Goal: Task Accomplishment & Management: Complete application form

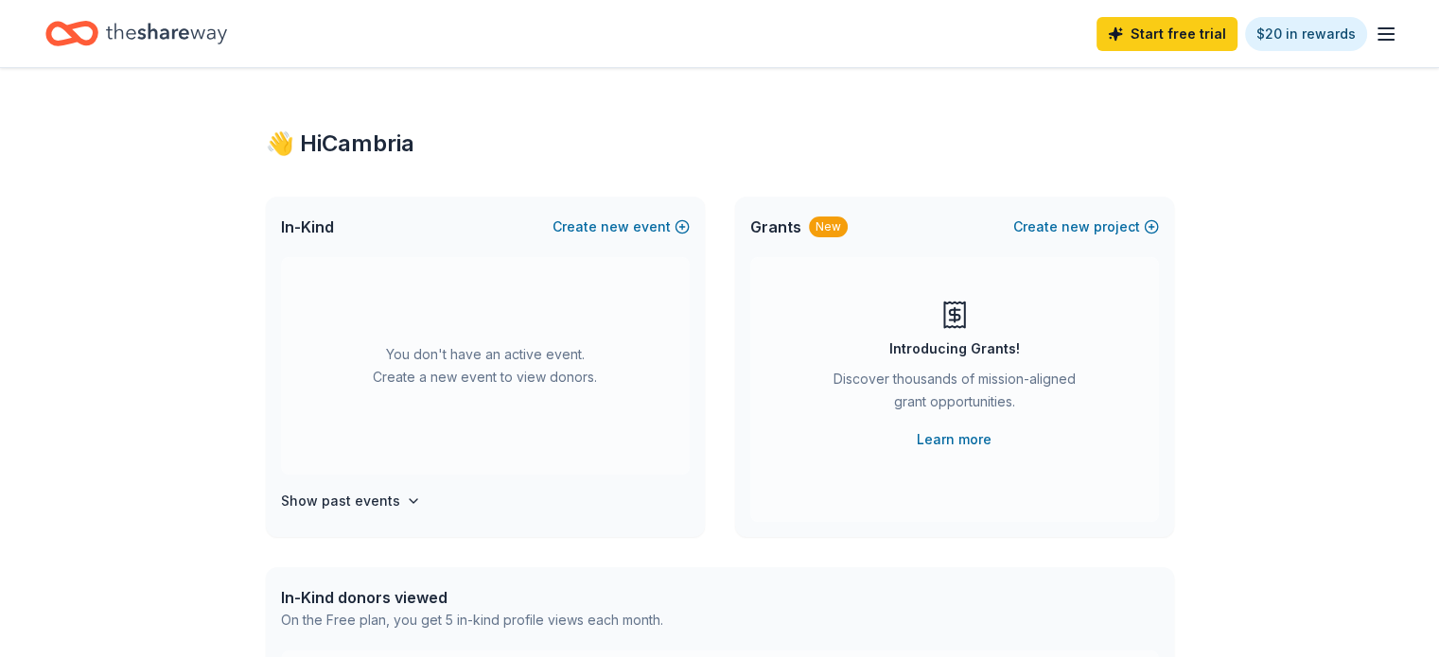
click at [212, 38] on icon "Home" at bounding box center [166, 33] width 121 height 21
click at [219, 27] on icon "Home" at bounding box center [166, 33] width 121 height 39
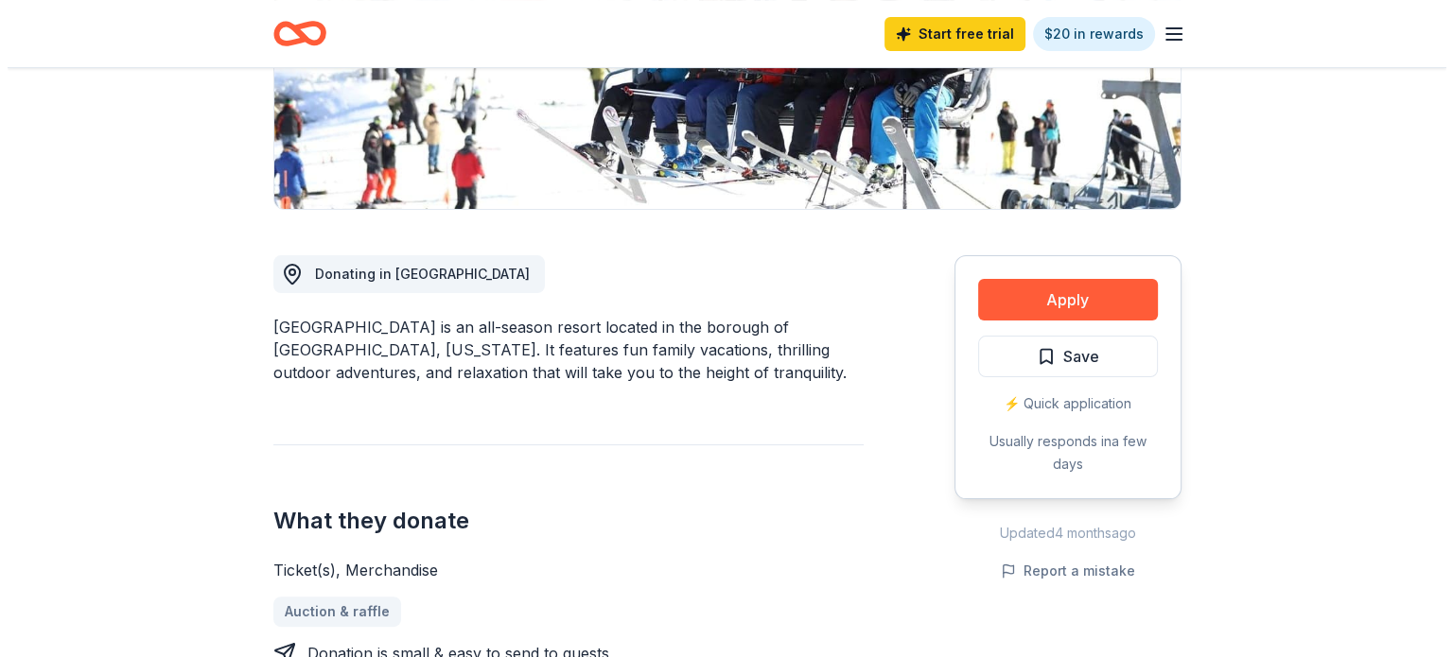
scroll to position [378, 0]
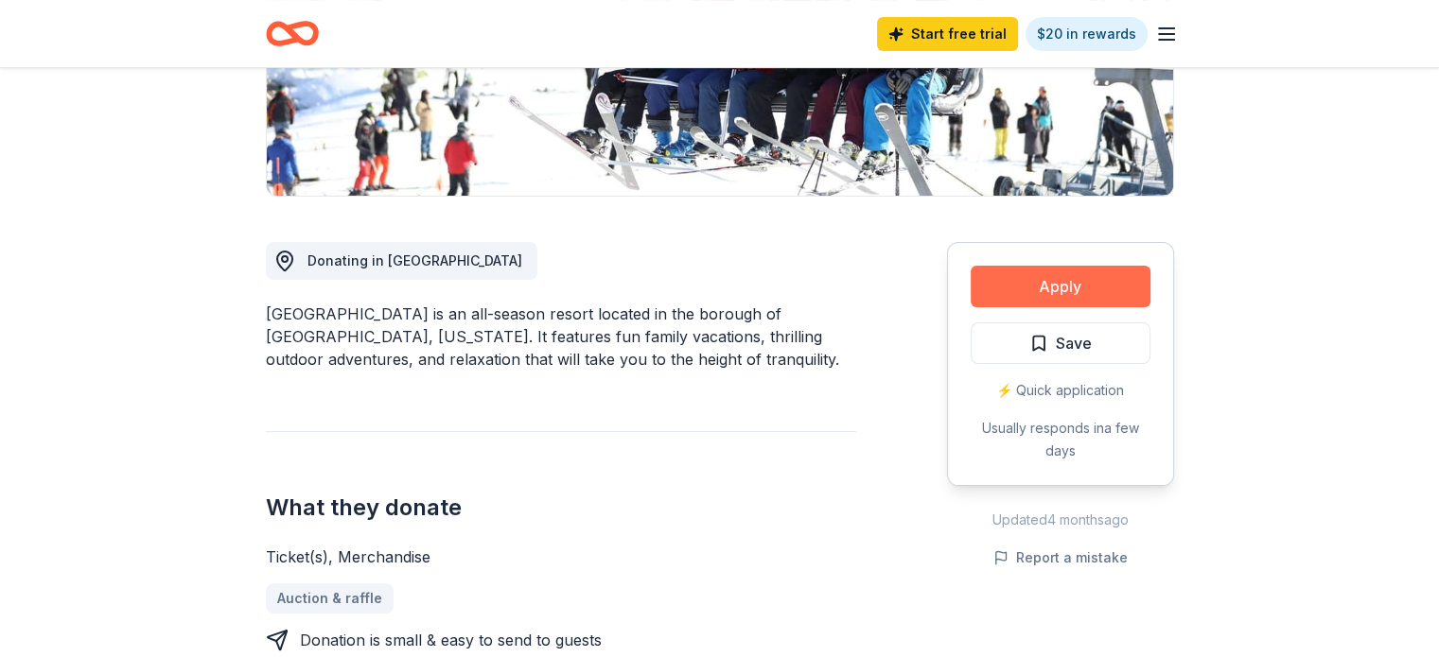
click at [1094, 278] on button "Apply" at bounding box center [1060, 287] width 180 height 42
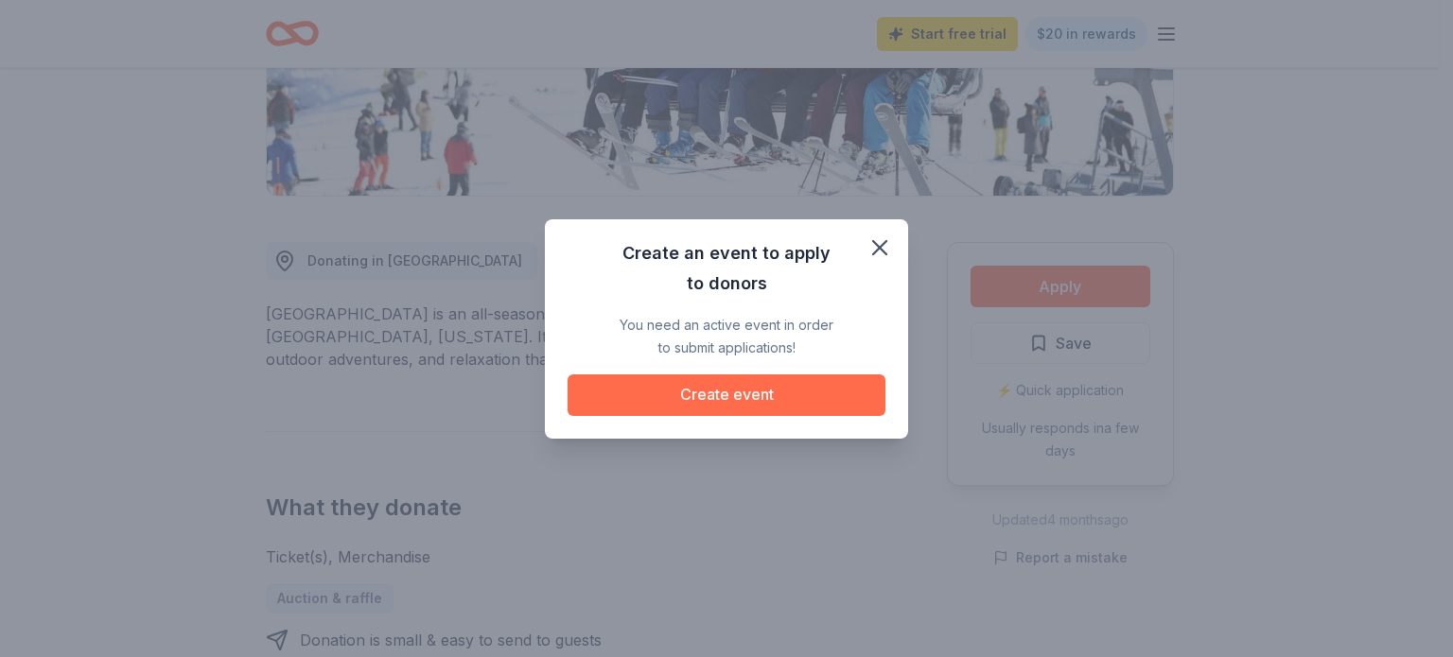
click at [742, 393] on button "Create event" at bounding box center [727, 396] width 318 height 42
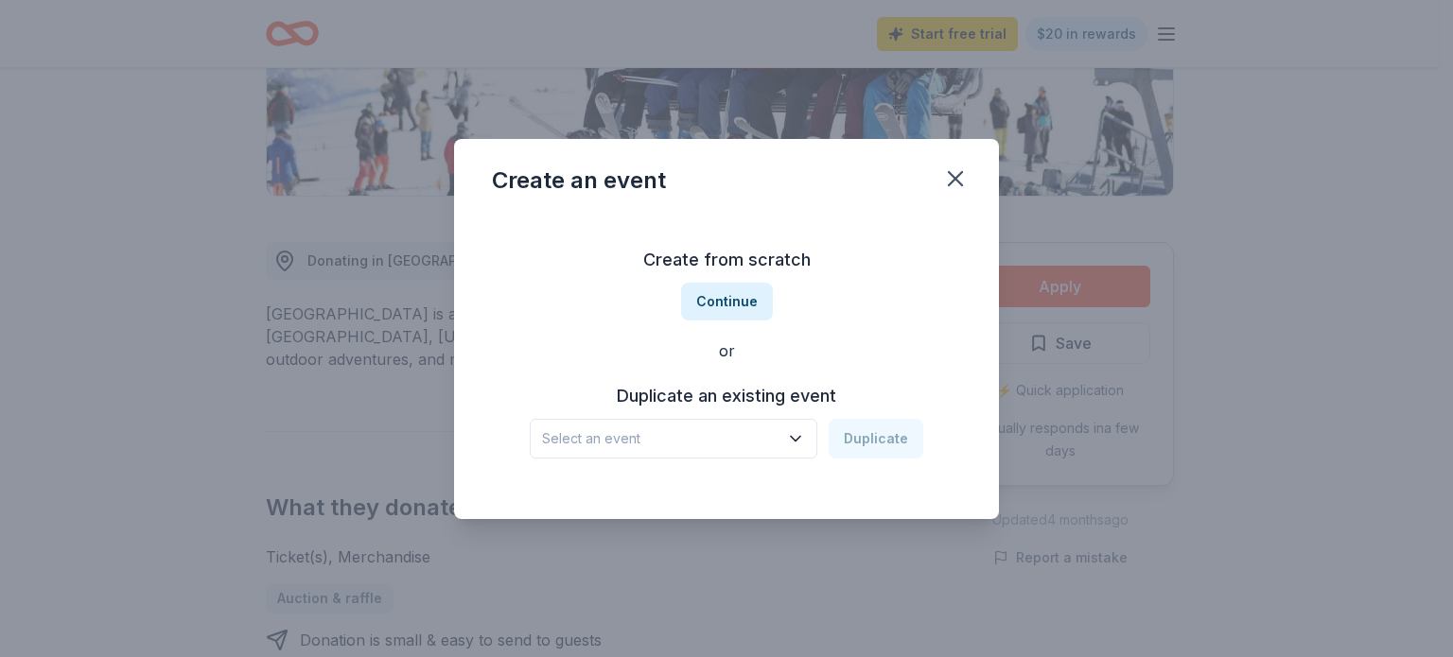
click at [805, 434] on icon "button" at bounding box center [795, 438] width 19 height 19
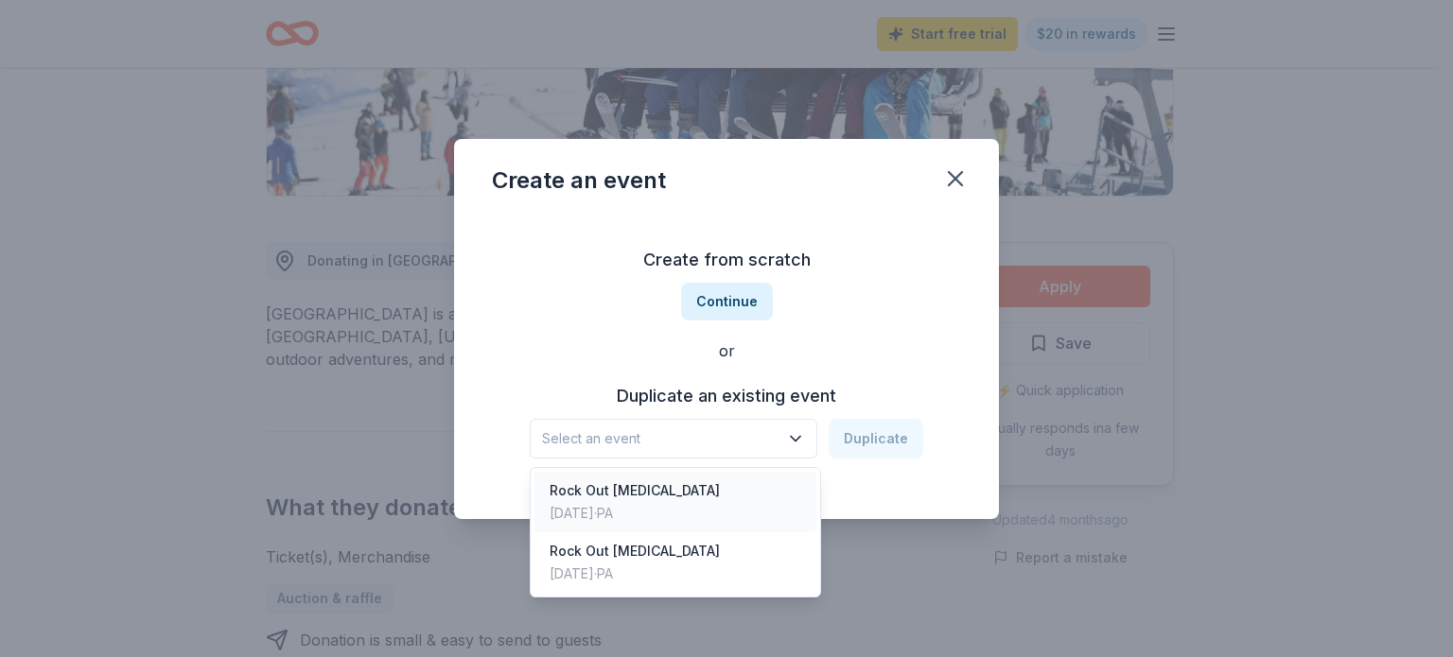
click at [710, 496] on div "Rock Out [MEDICAL_DATA] [DATE] · [GEOGRAPHIC_DATA]" at bounding box center [675, 502] width 282 height 61
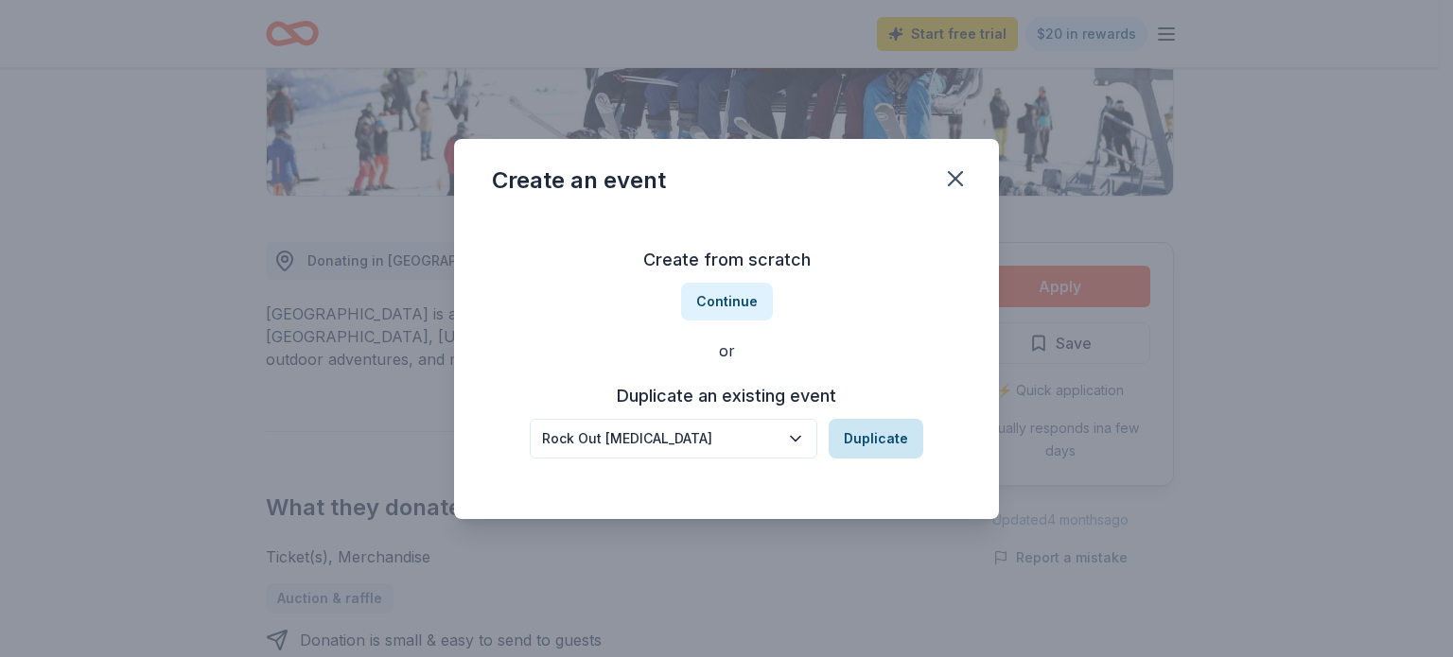
click at [861, 433] on button "Duplicate" at bounding box center [876, 439] width 95 height 40
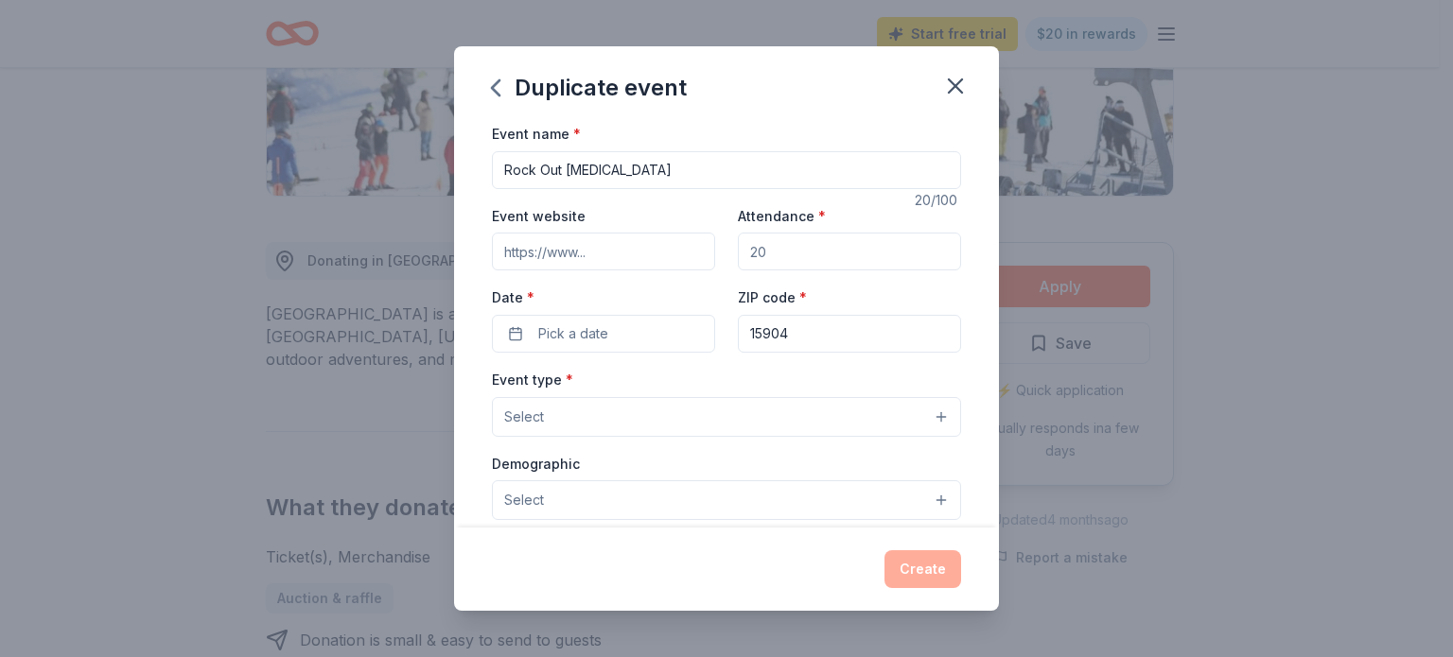
click at [593, 249] on input "Event website" at bounding box center [603, 252] width 223 height 38
type input "[DOMAIN_NAME]"
click at [614, 324] on button "Pick a date" at bounding box center [603, 334] width 223 height 38
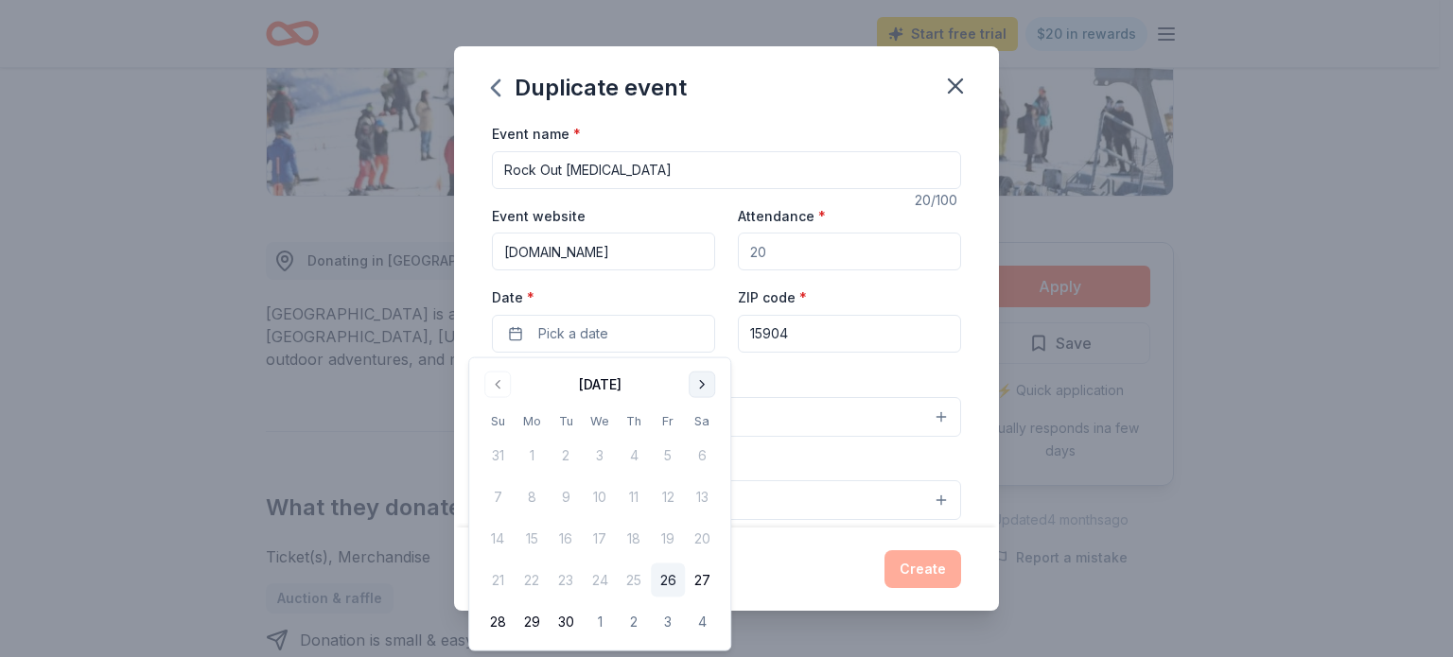
click at [708, 381] on button "Go to next month" at bounding box center [702, 385] width 26 height 26
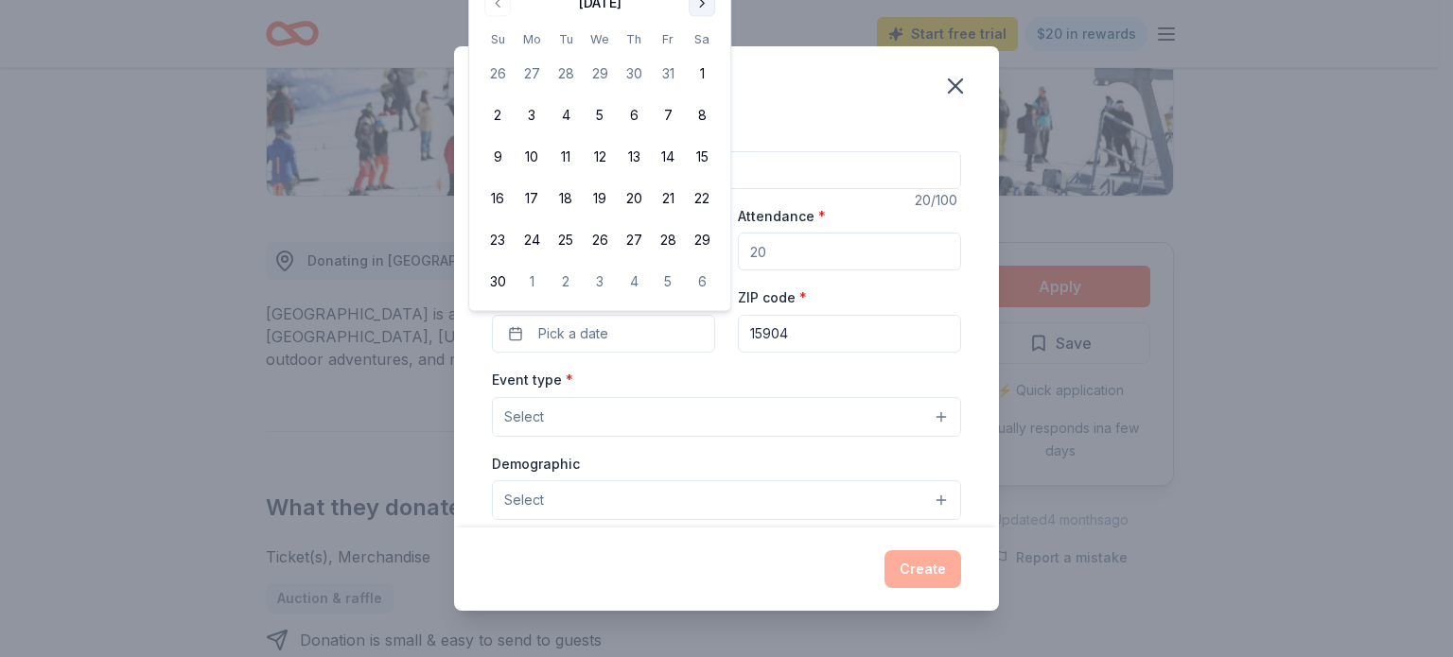
click at [699, 3] on button "Go to next month" at bounding box center [702, 3] width 26 height 26
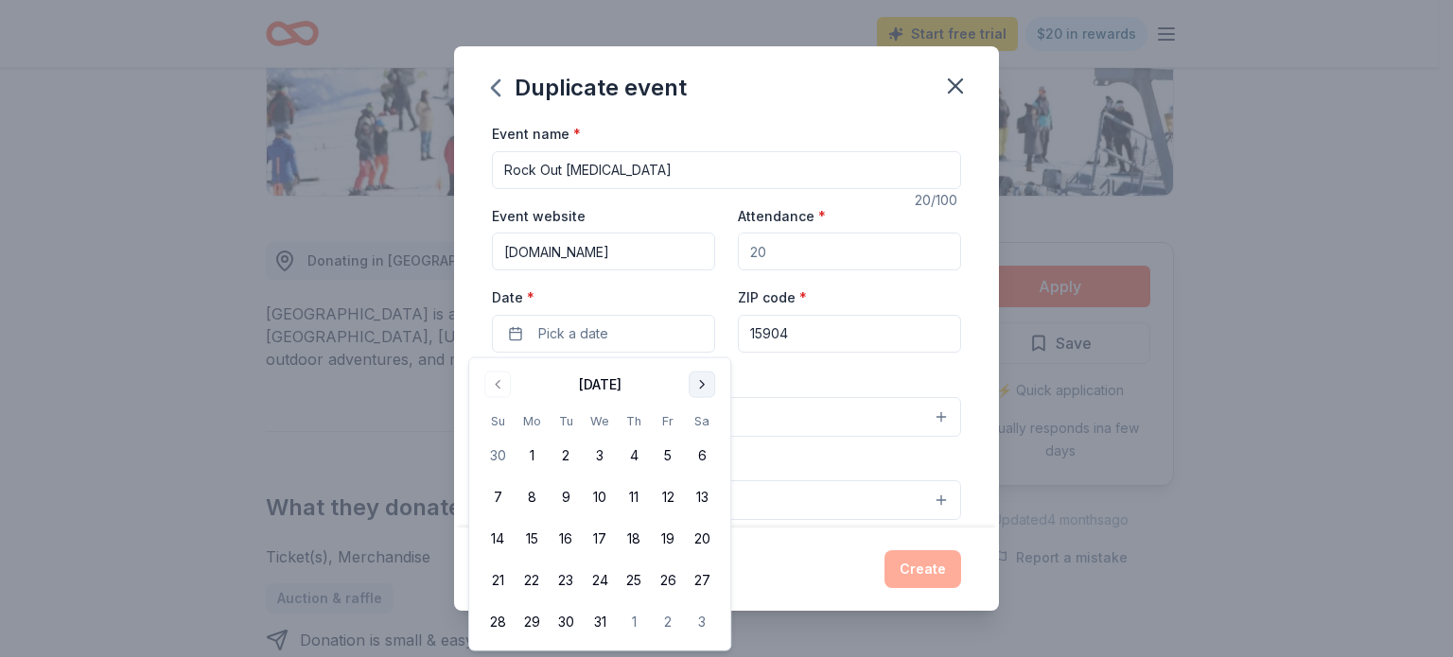
click at [700, 382] on button "Go to next month" at bounding box center [702, 385] width 26 height 26
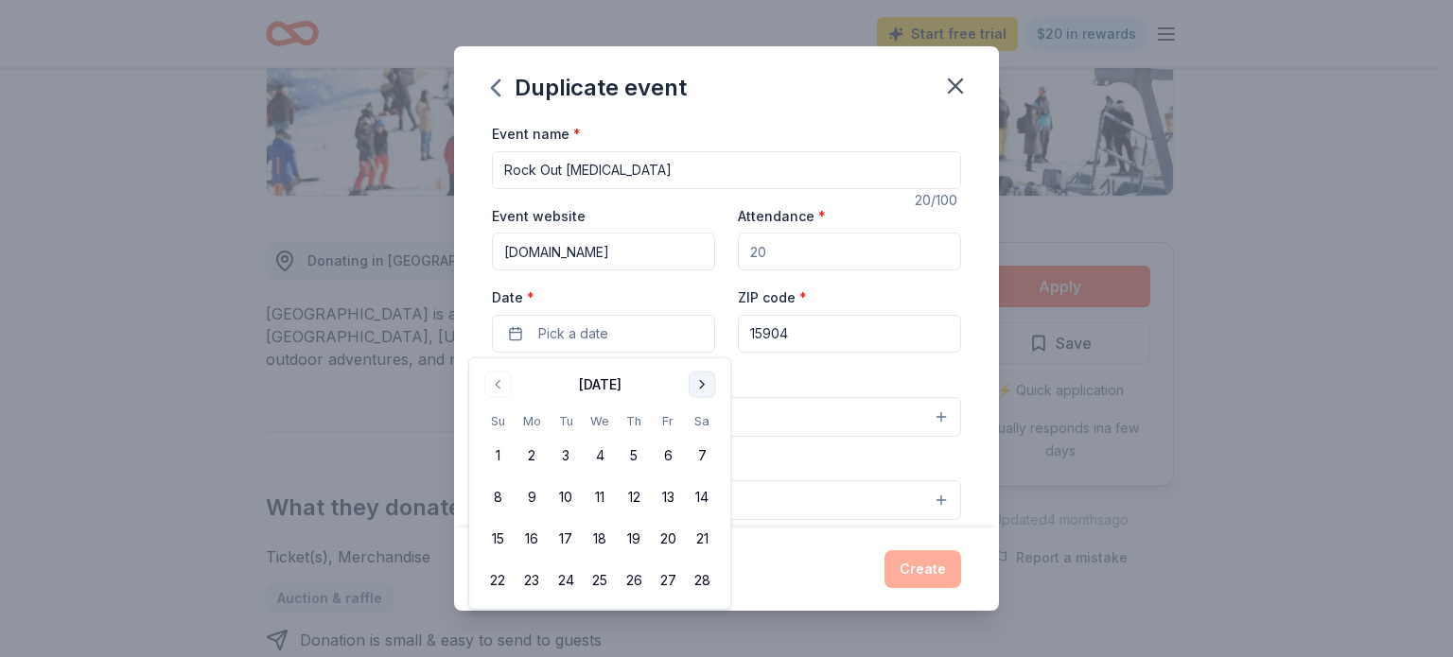
click at [700, 382] on button "Go to next month" at bounding box center [702, 385] width 26 height 26
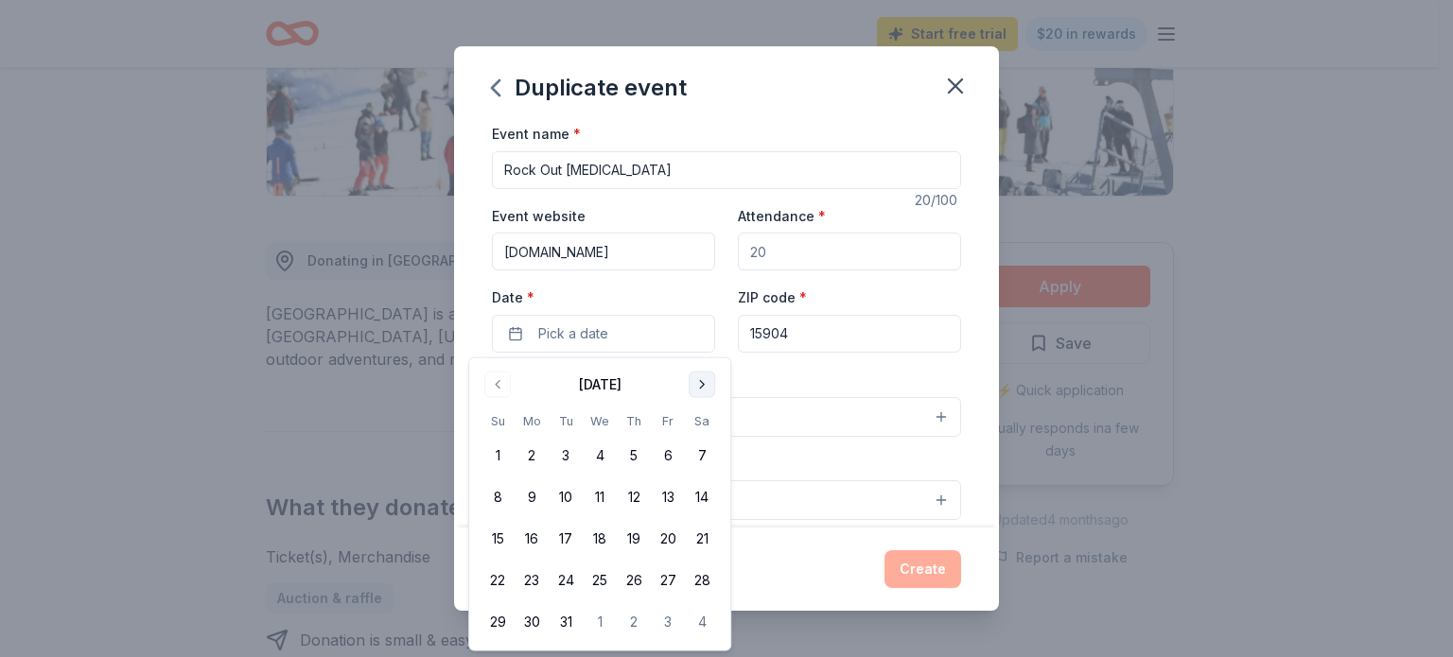
click at [700, 382] on button "Go to next month" at bounding box center [702, 385] width 26 height 26
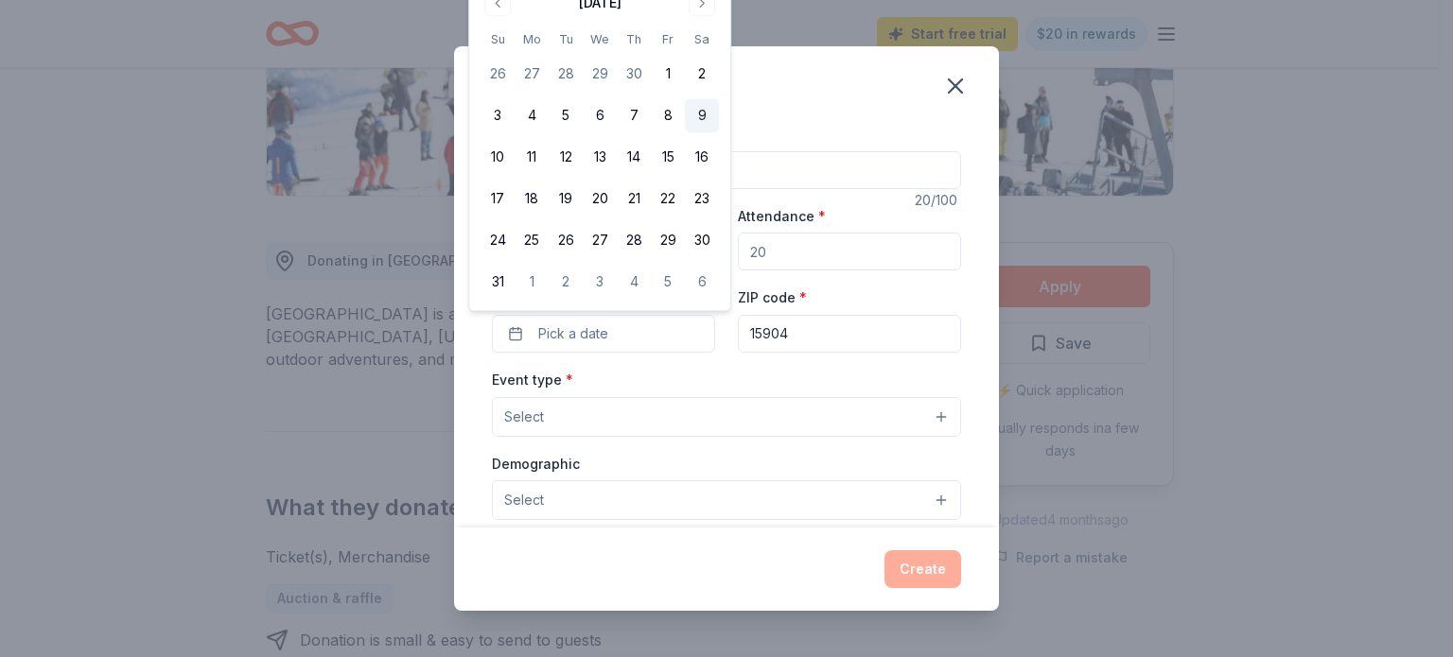
click at [705, 115] on button "9" at bounding box center [702, 116] width 34 height 34
click at [846, 419] on button "Select" at bounding box center [726, 417] width 469 height 40
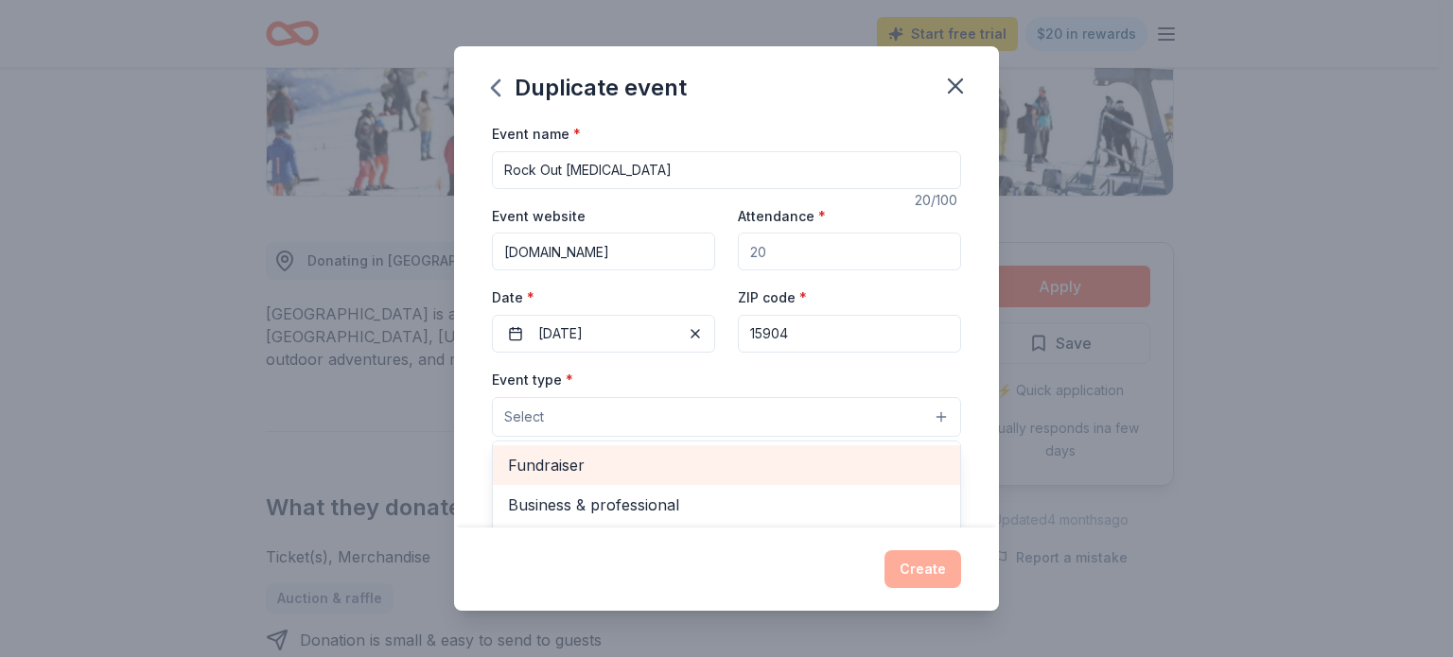
click at [779, 470] on span "Fundraiser" at bounding box center [726, 465] width 437 height 25
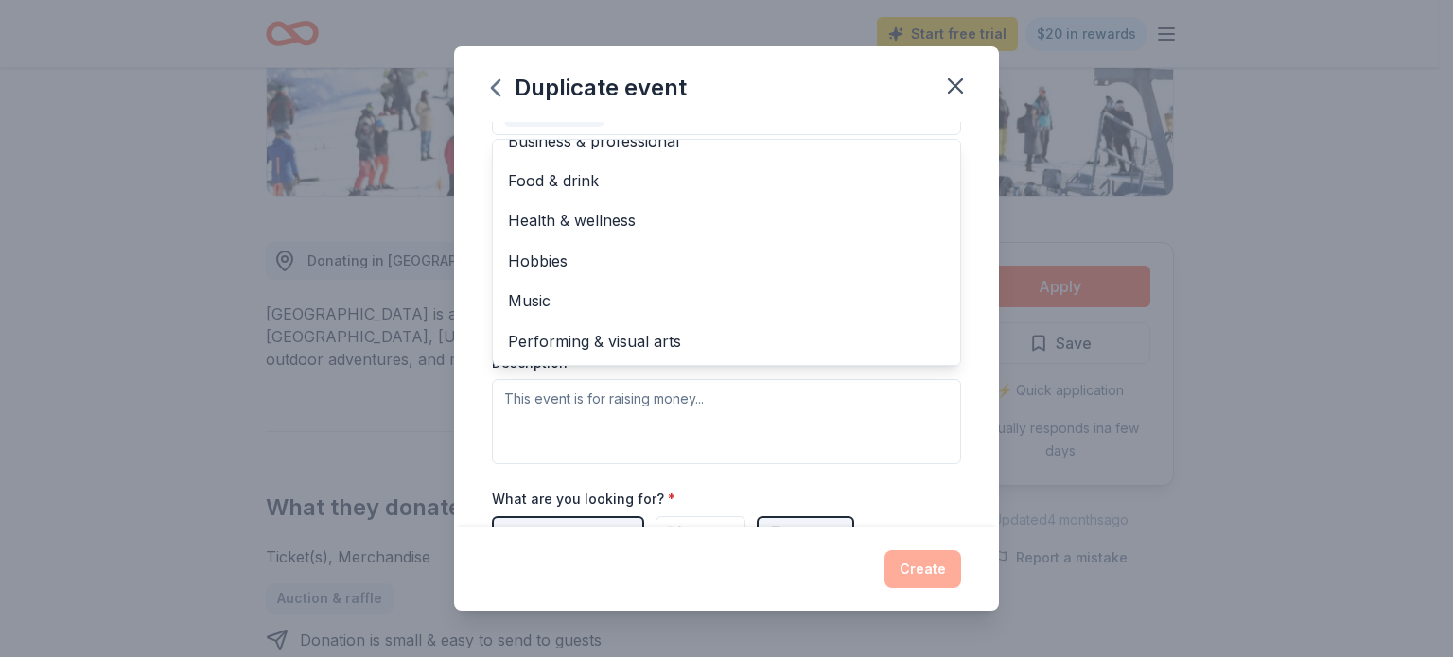
scroll to position [23, 0]
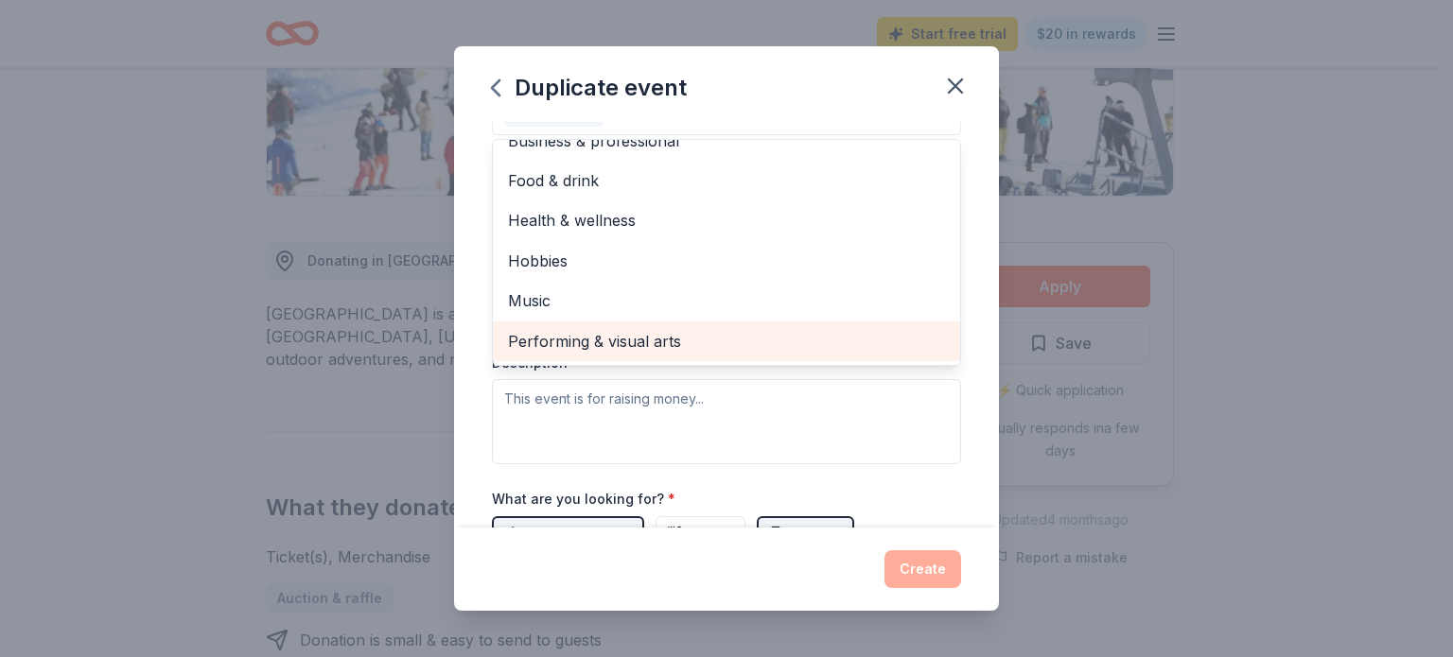
click at [801, 341] on span "Performing & visual arts" at bounding box center [726, 341] width 437 height 25
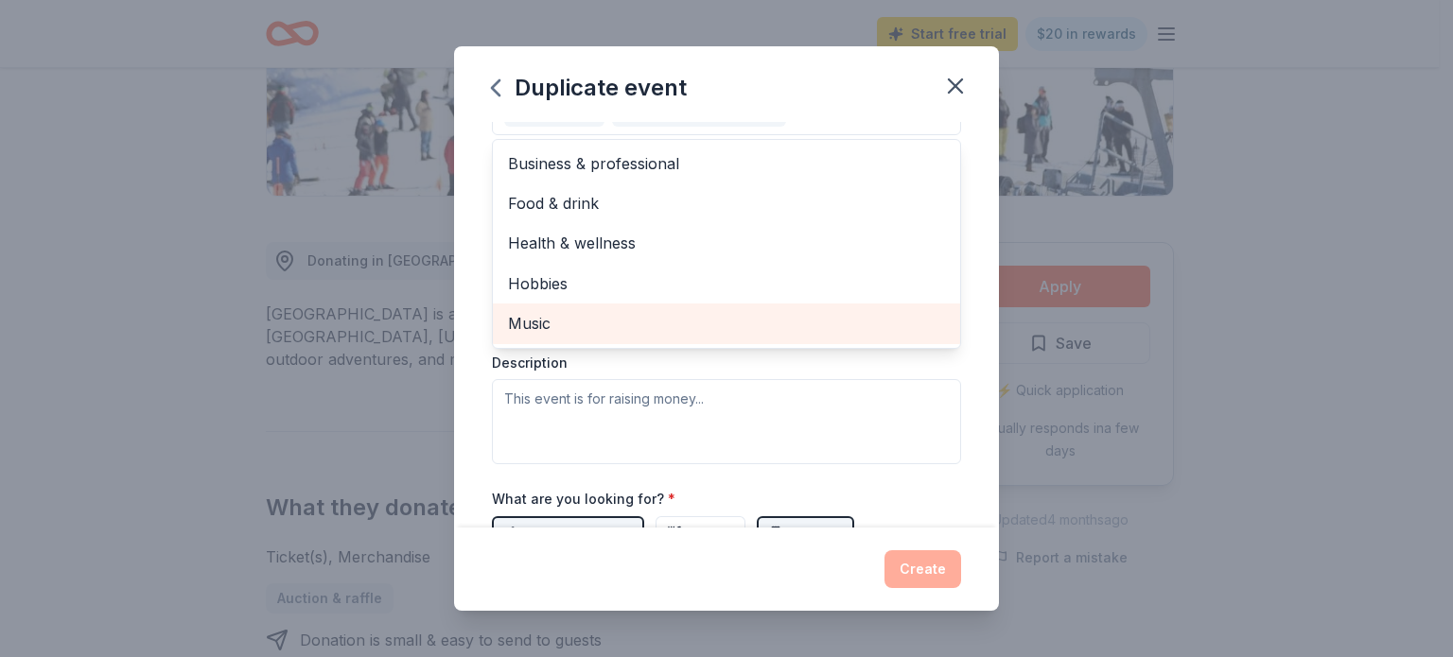
scroll to position [0, 0]
click at [863, 332] on span "Music" at bounding box center [726, 323] width 437 height 25
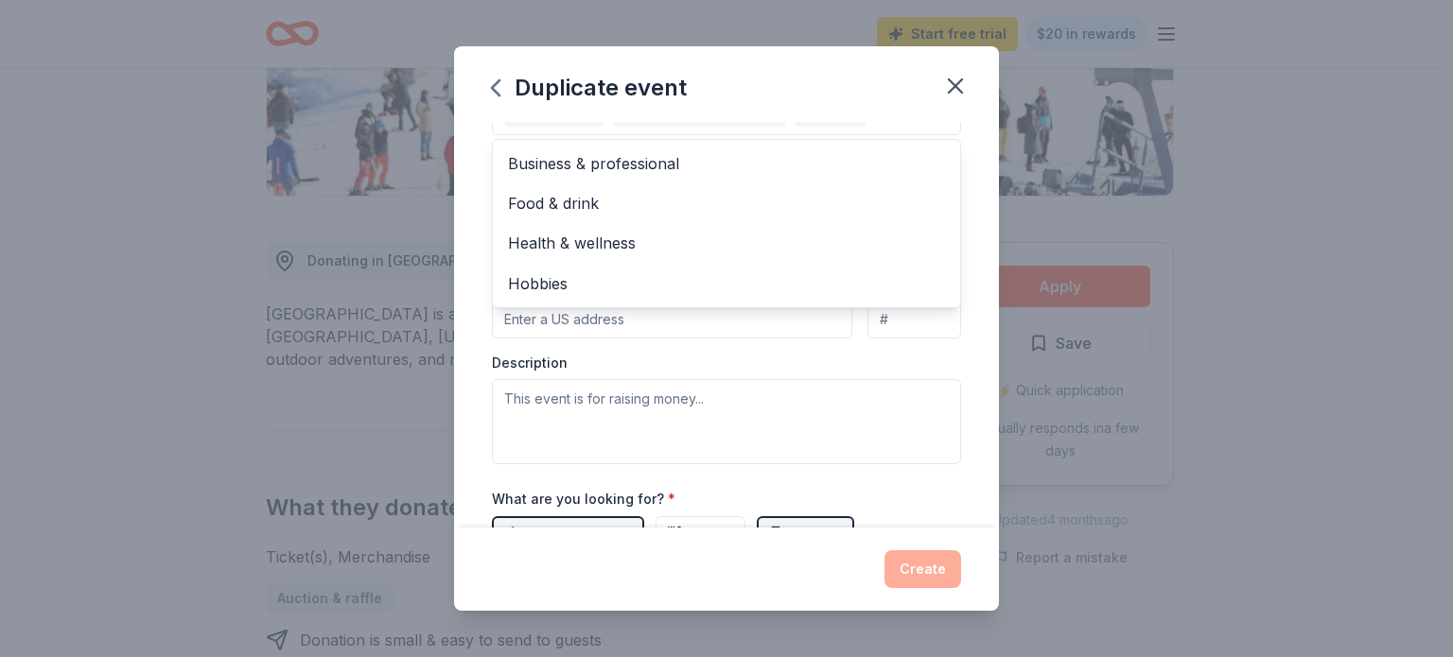
click at [1330, 316] on div "Duplicate event Event name * Rock Out [MEDICAL_DATA] 20 /100 Event website [DOM…" at bounding box center [726, 328] width 1453 height 657
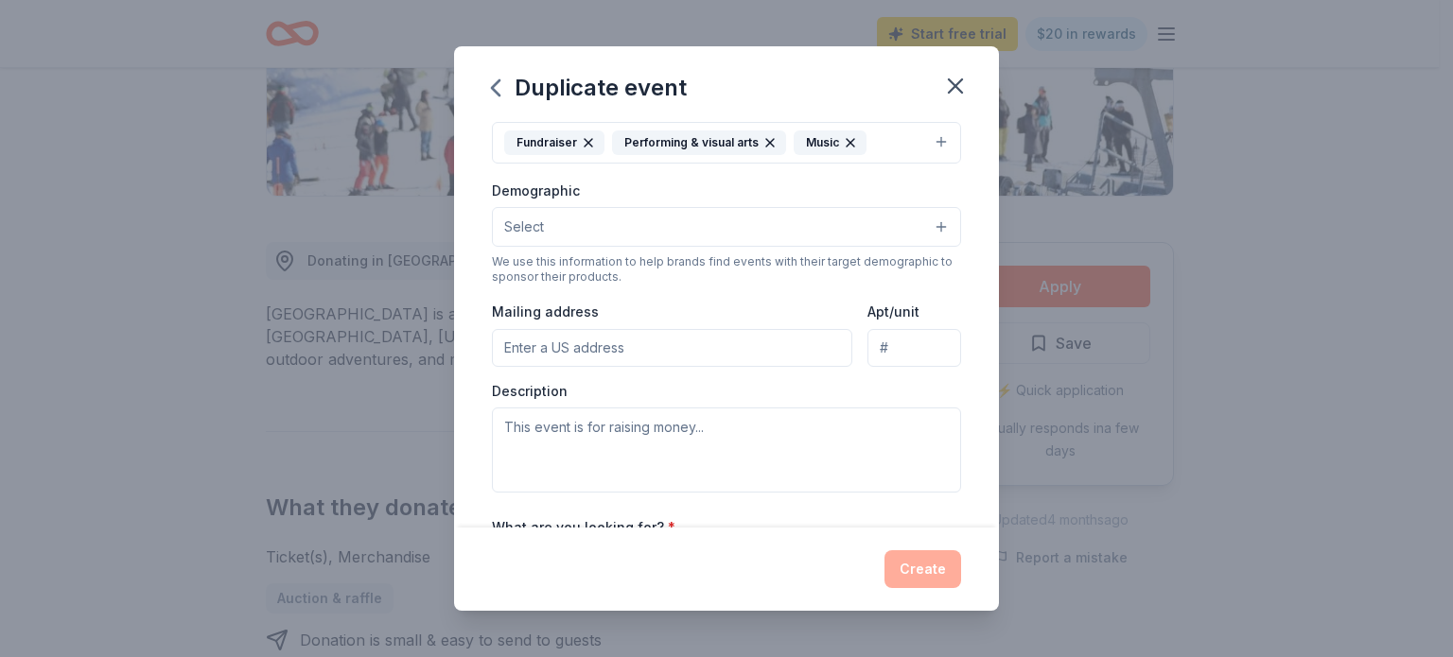
click at [927, 227] on button "Select" at bounding box center [726, 227] width 469 height 40
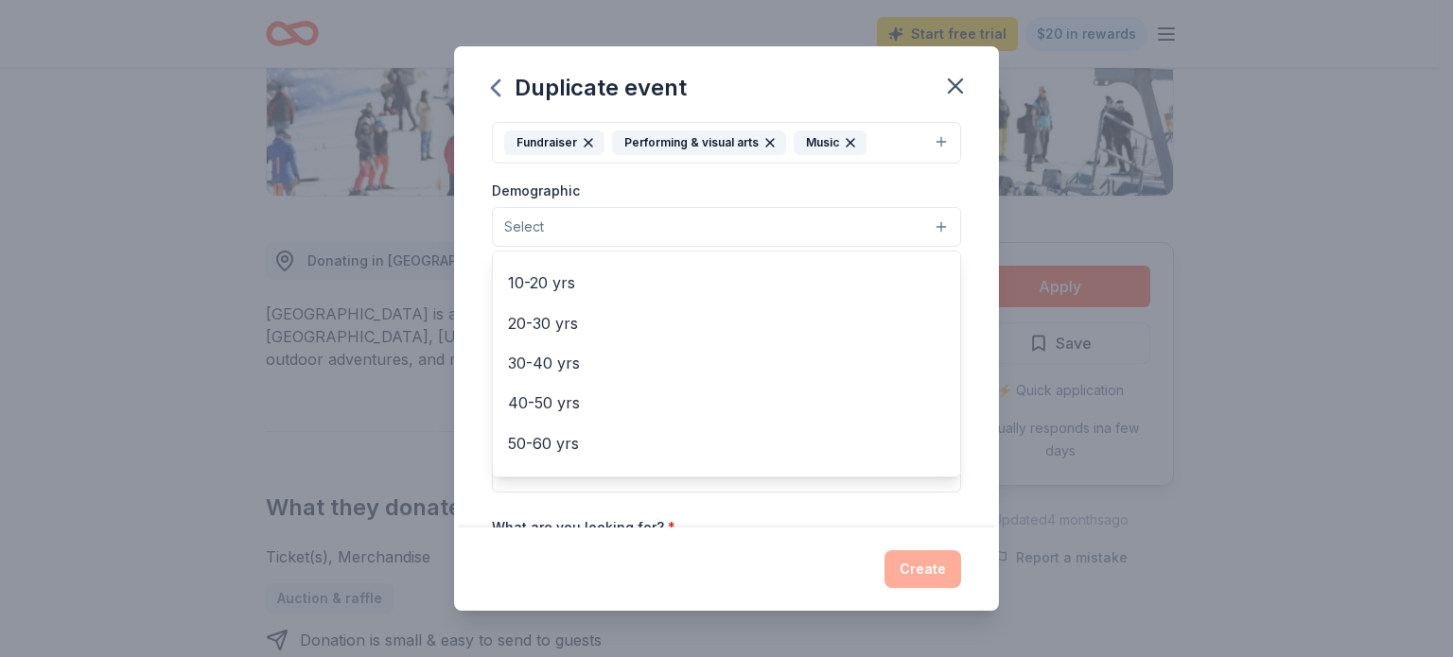
scroll to position [189, 0]
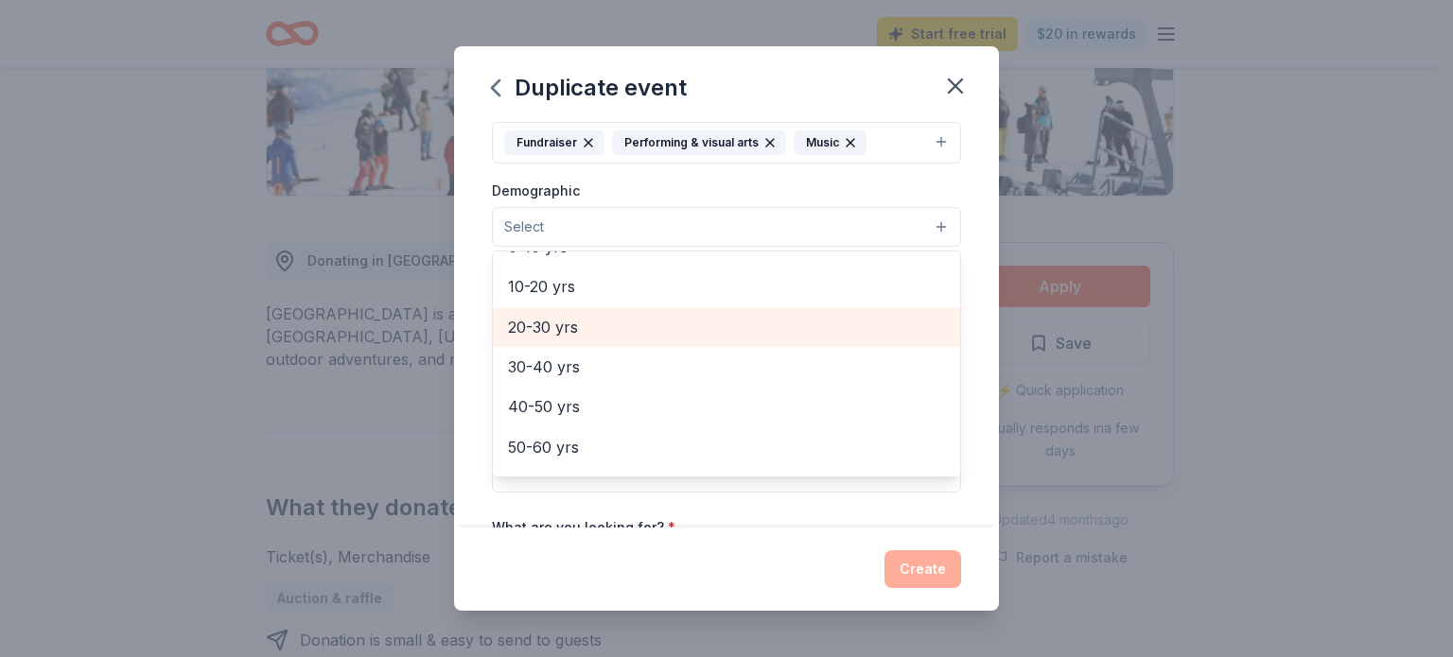
click at [640, 318] on span "20-30 yrs" at bounding box center [726, 327] width 437 height 25
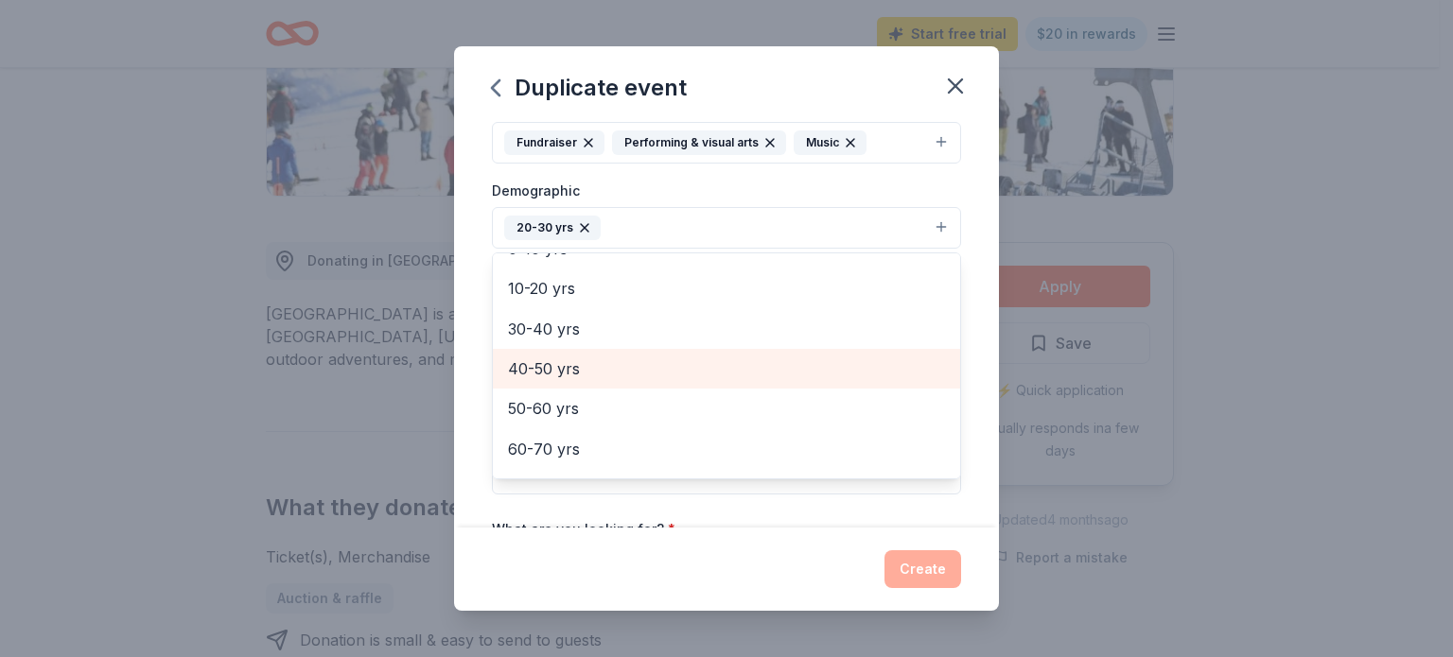
click at [609, 365] on span "40-50 yrs" at bounding box center [726, 369] width 437 height 25
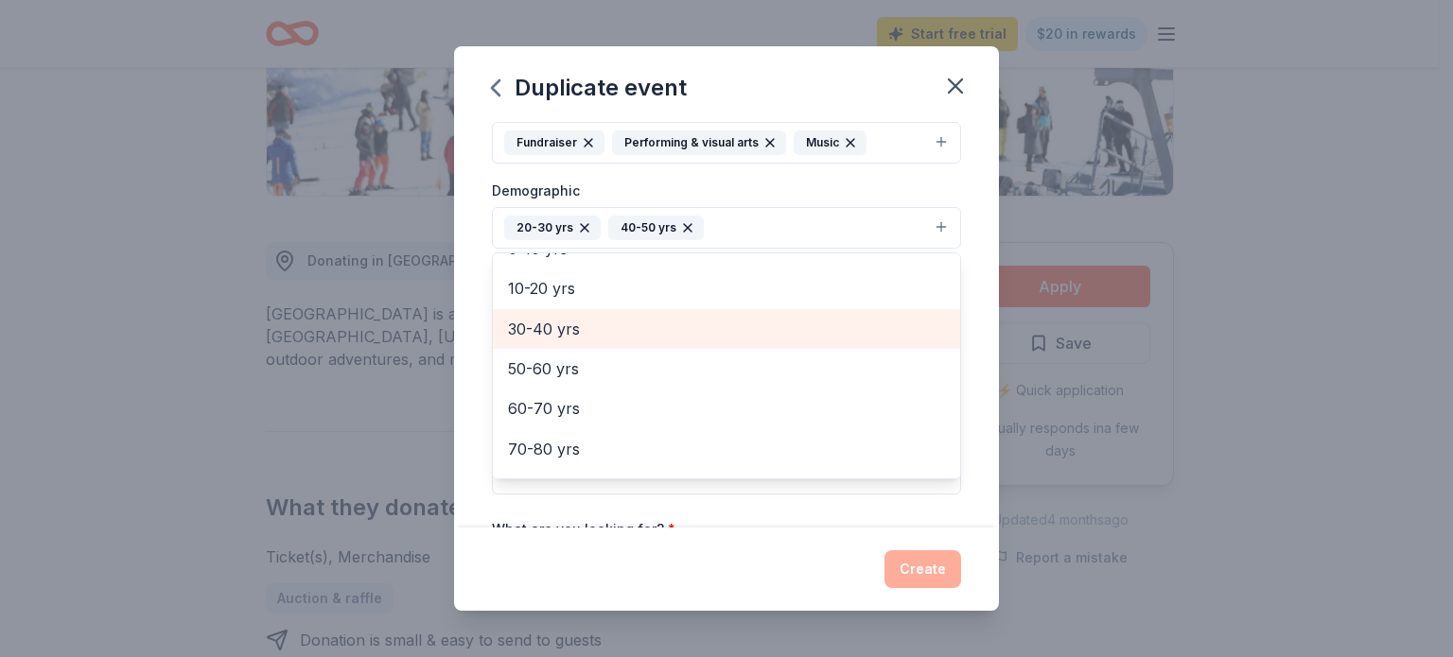
click at [599, 332] on span "30-40 yrs" at bounding box center [726, 329] width 437 height 25
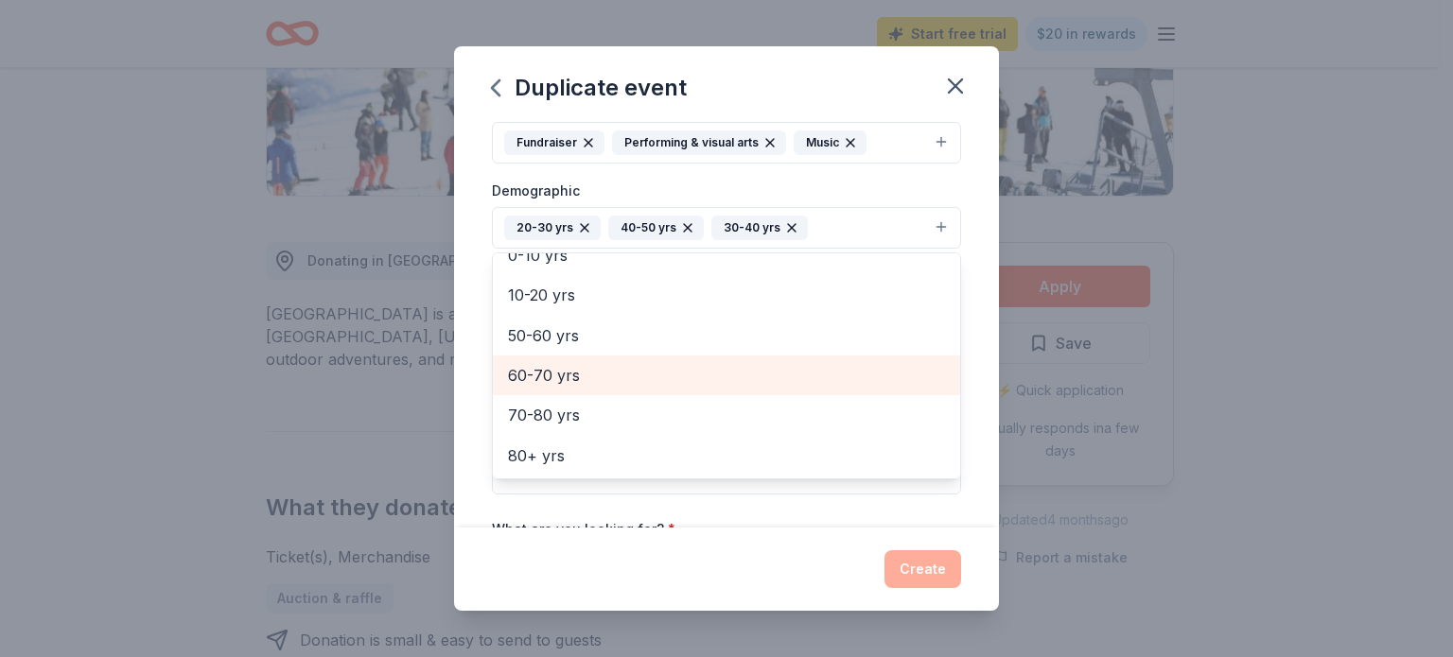
click at [589, 378] on span "60-70 yrs" at bounding box center [726, 375] width 437 height 25
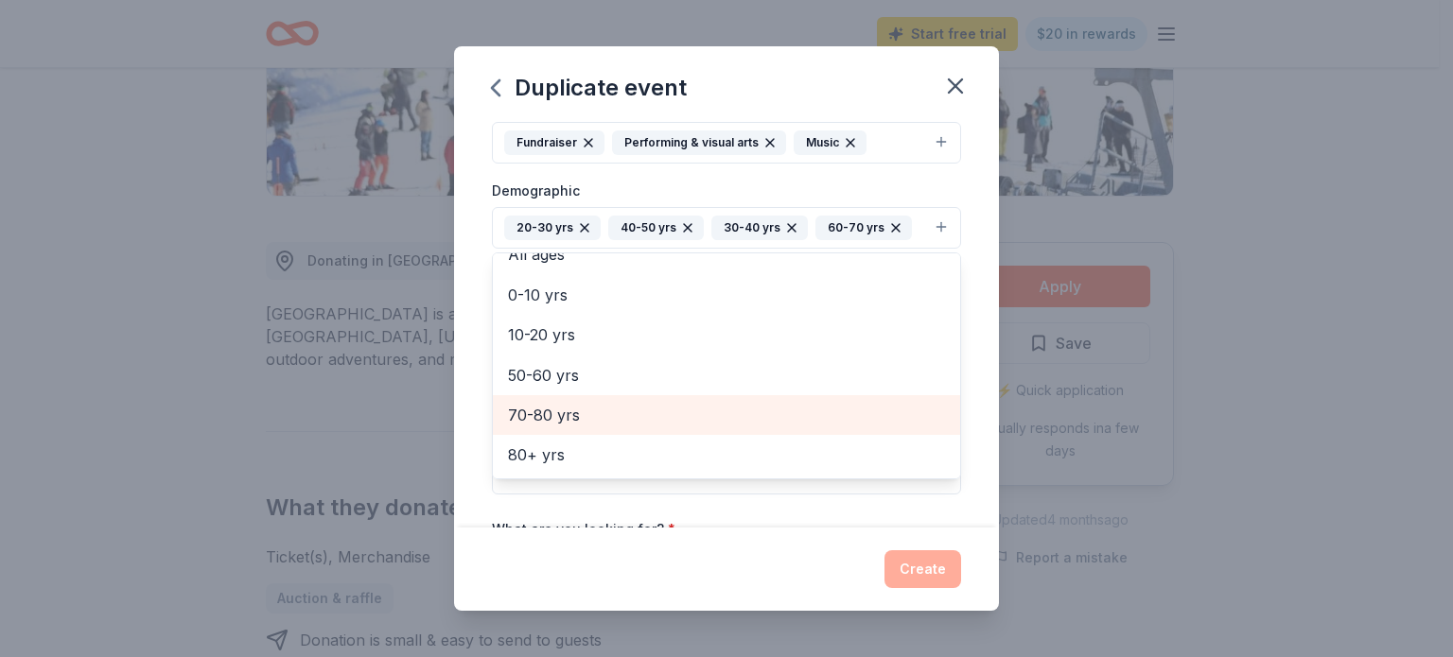
click at [579, 412] on span "70-80 yrs" at bounding box center [726, 415] width 437 height 25
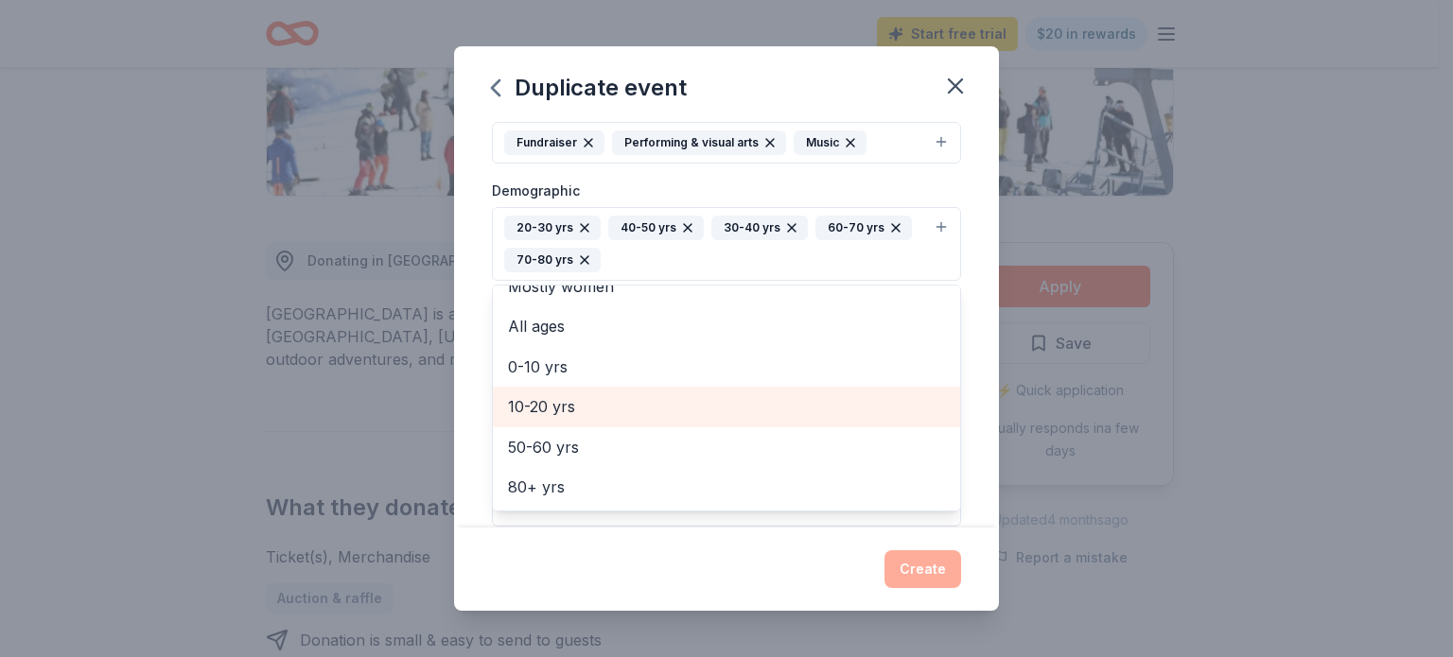
scroll to position [102, 0]
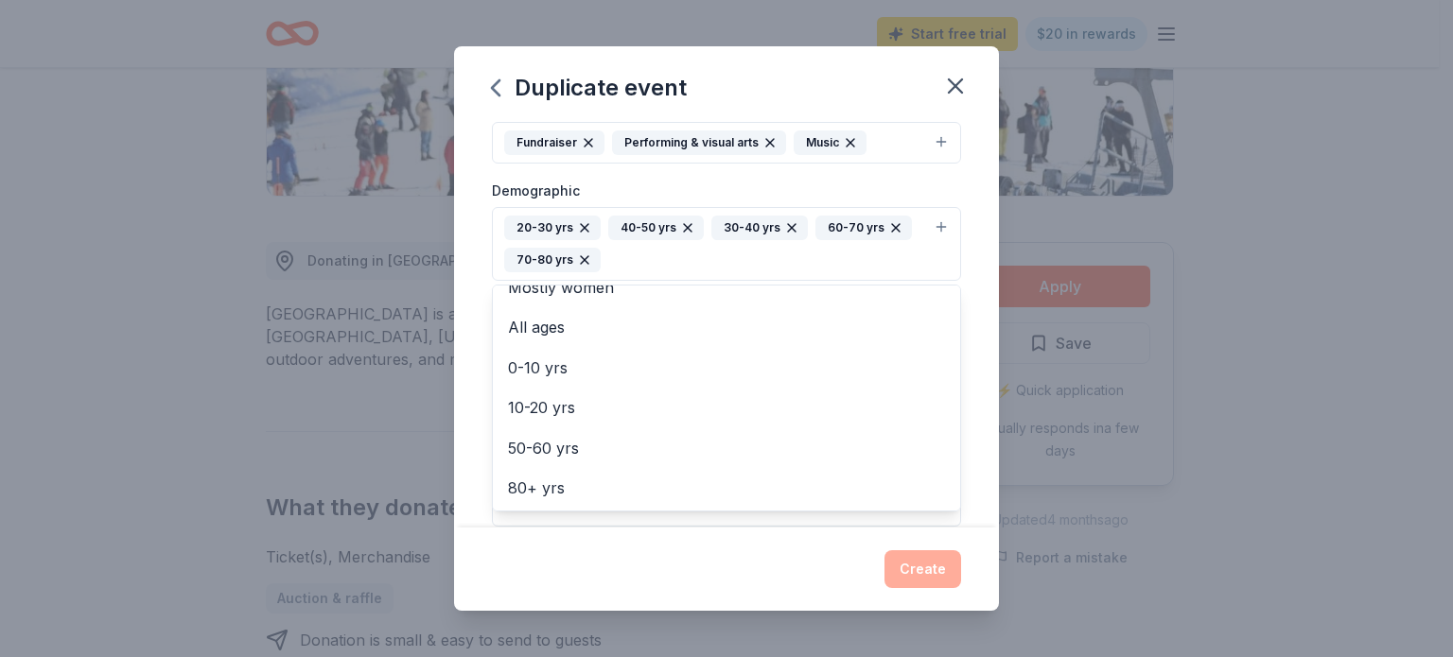
click at [960, 203] on div "Event name * Rock Out [MEDICAL_DATA] 20 /100 Event website [DOMAIN_NAME] Attend…" at bounding box center [726, 325] width 545 height 406
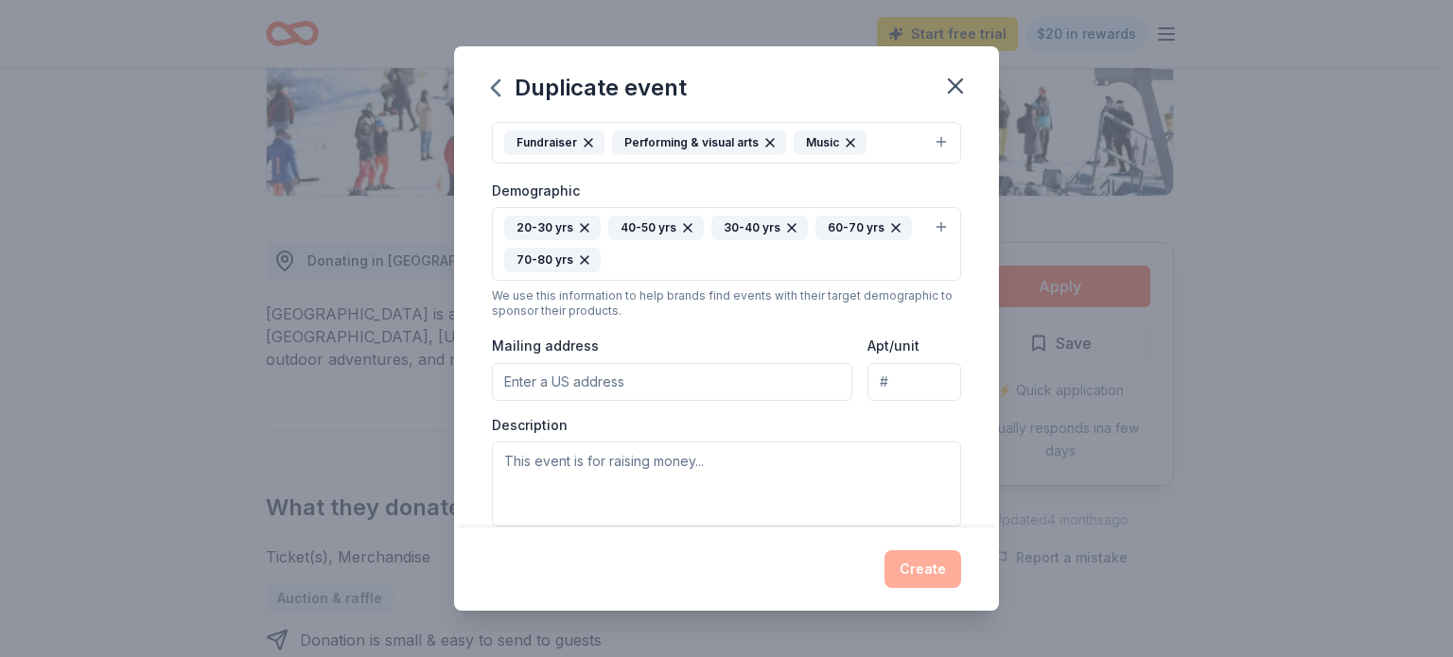
click at [727, 382] on input "Mailing address" at bounding box center [672, 382] width 360 height 38
type input "117 Work Dr"
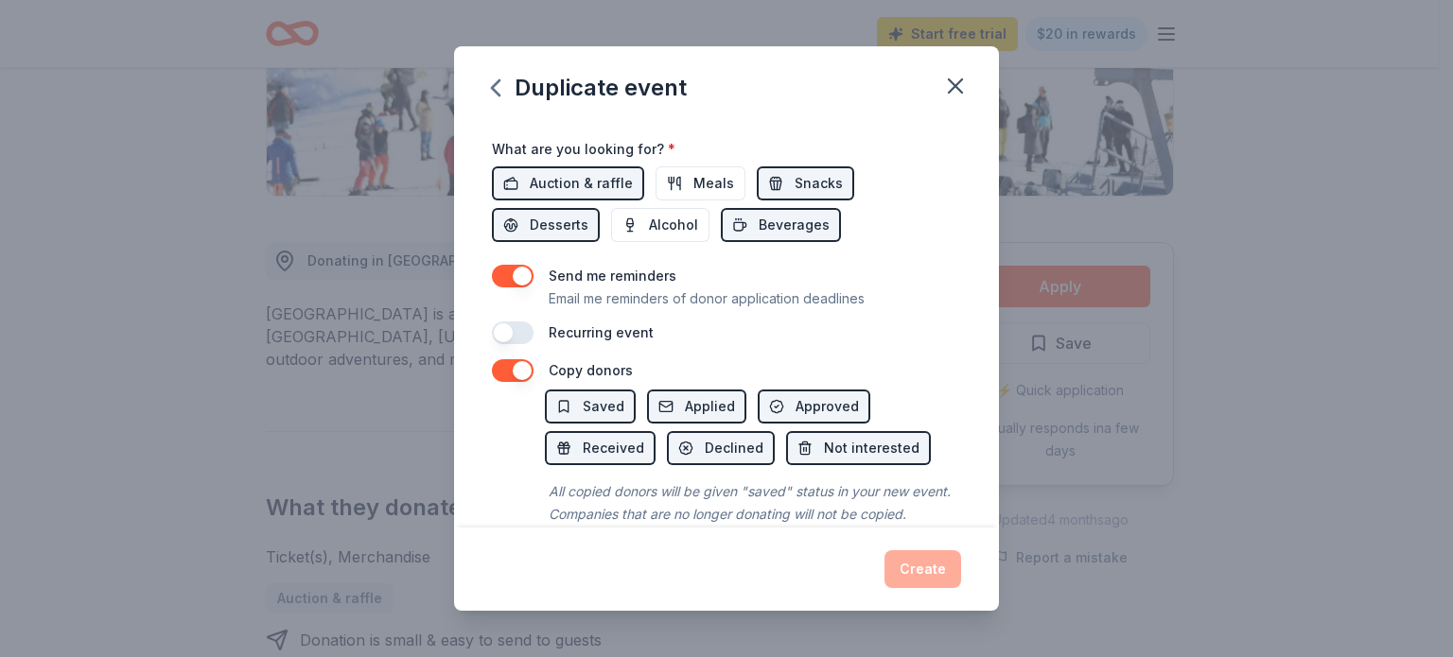
scroll to position [695, 0]
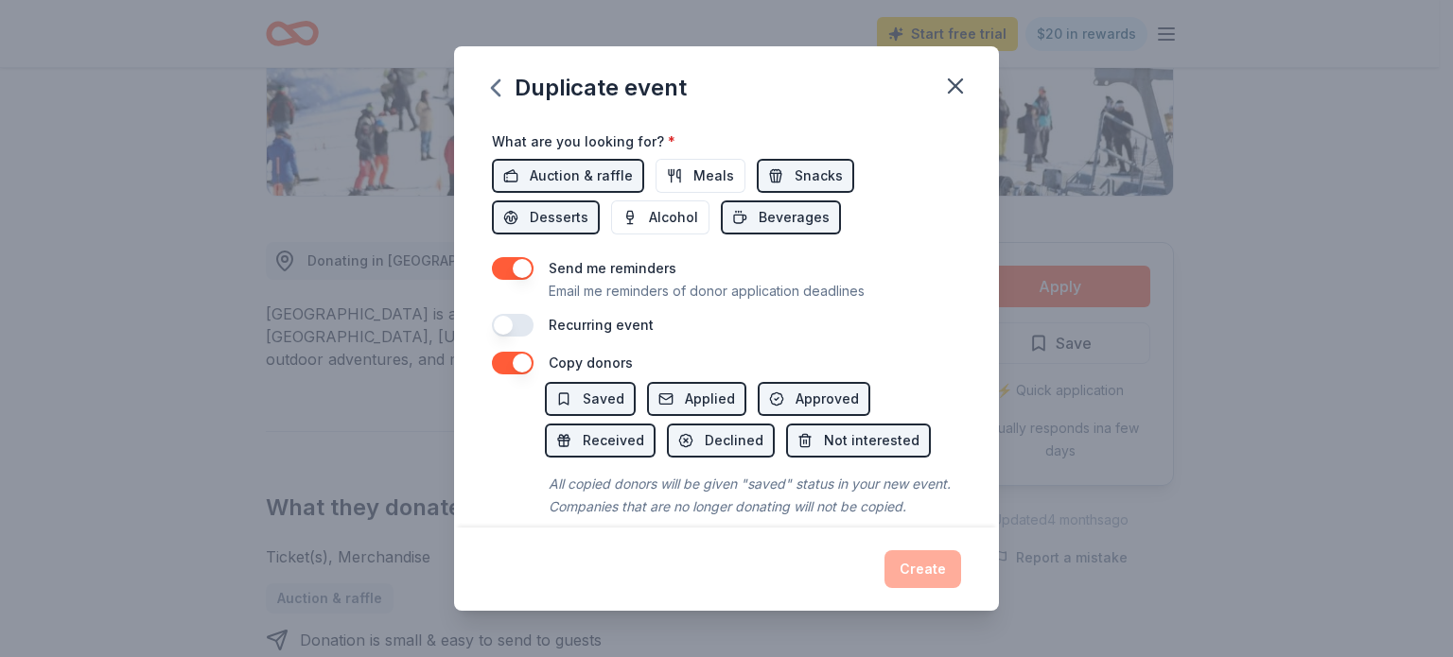
click at [518, 266] on button "button" at bounding box center [513, 268] width 42 height 23
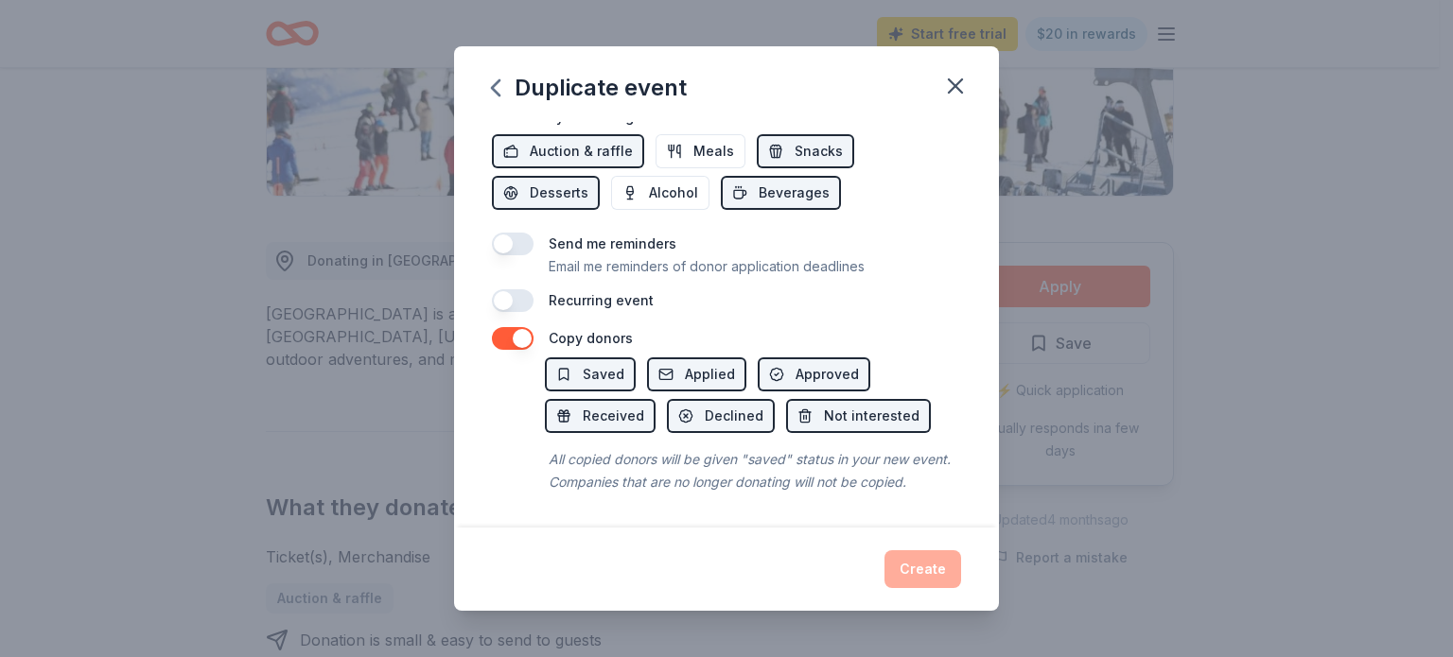
scroll to position [317, 0]
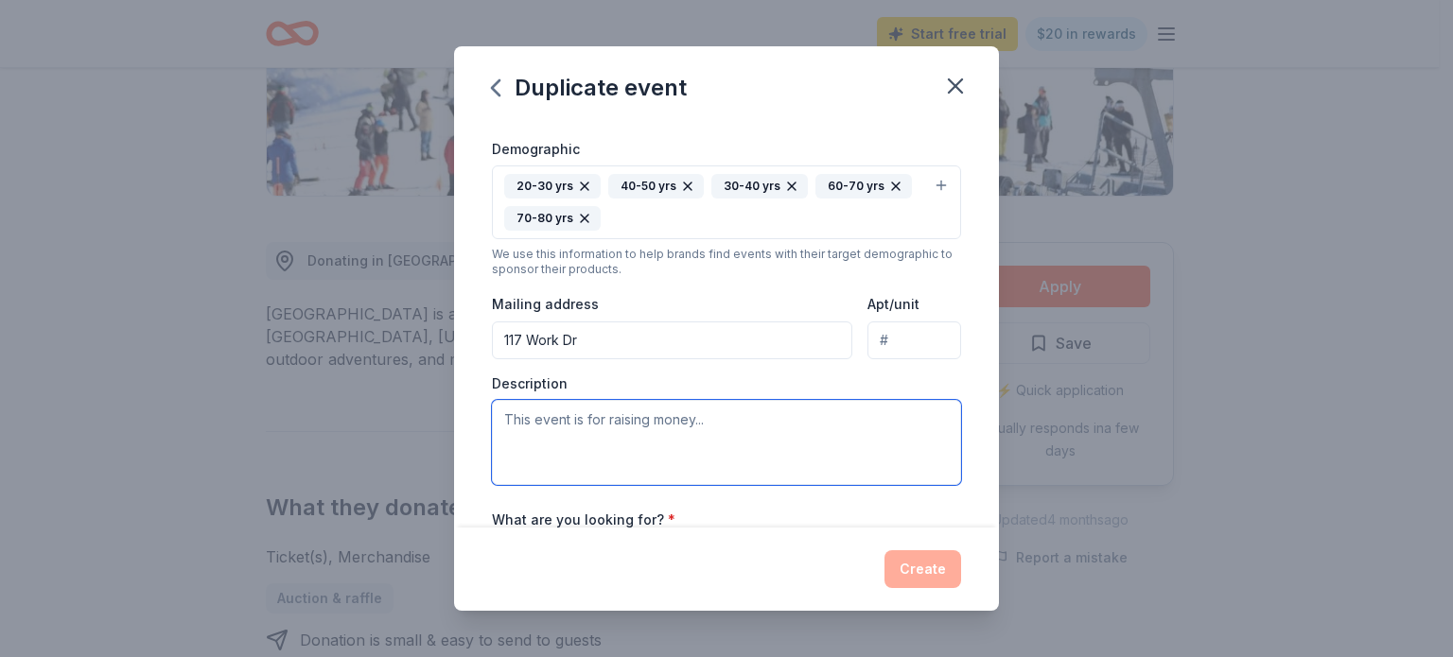
click at [527, 414] on textarea at bounding box center [726, 442] width 469 height 85
paste textarea "Circle of Support Child Advocacy Center is hosting our first annual “Rock Out […"
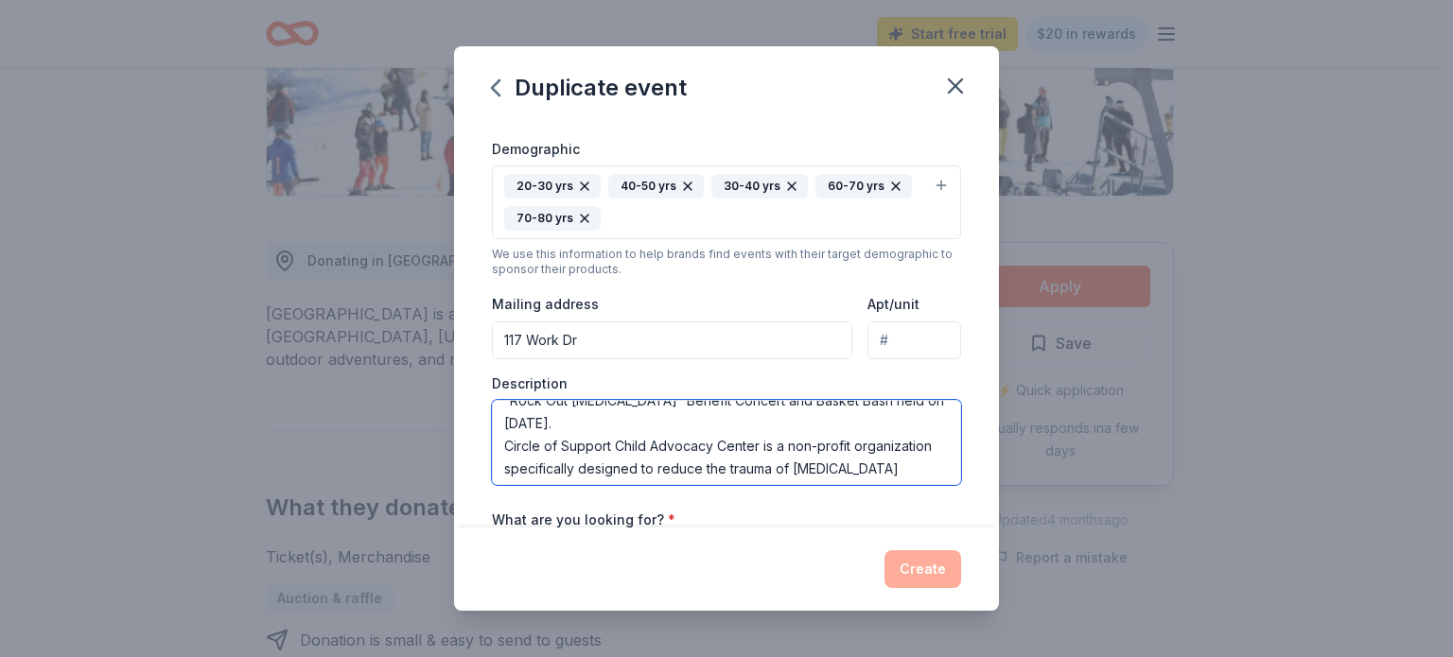
scroll to position [0, 0]
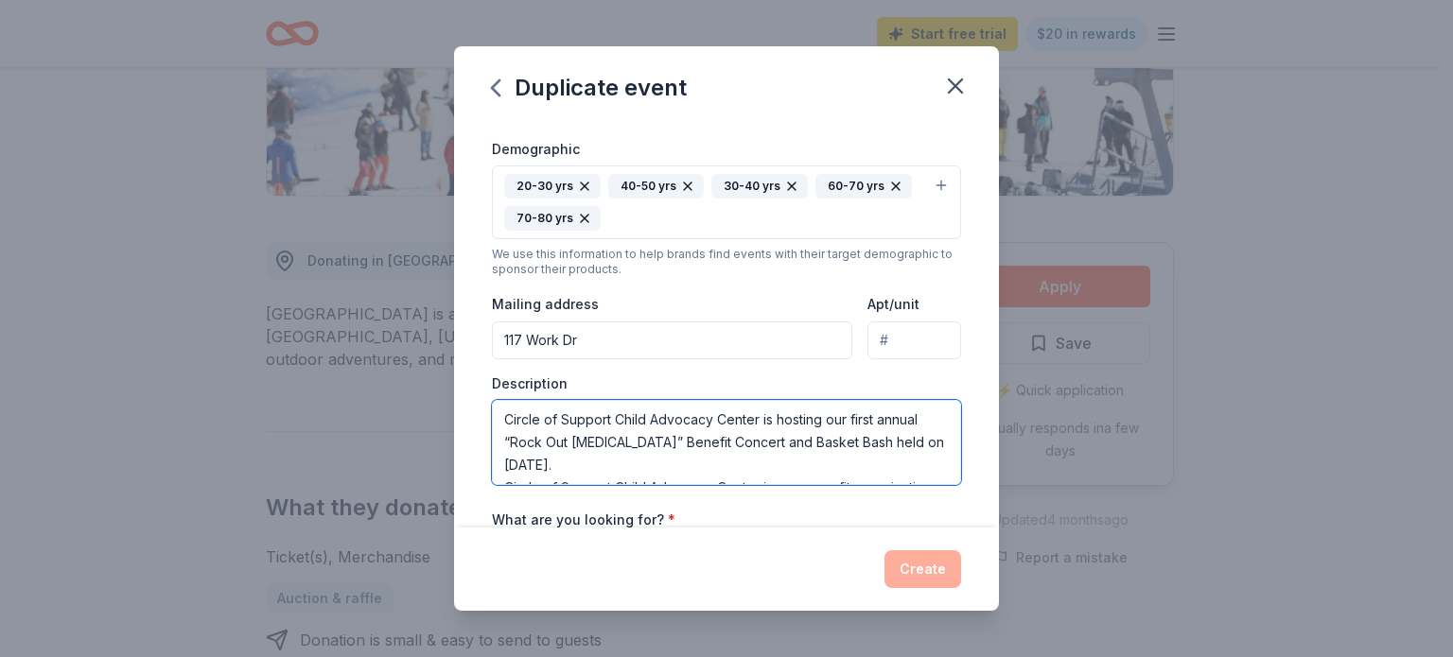
drag, startPoint x: 874, startPoint y: 420, endPoint x: 852, endPoint y: 414, distance: 22.5
click at [852, 414] on textarea "Circle of Support Child Advocacy Center is hosting our first annual “Rock Out […" at bounding box center [726, 442] width 469 height 85
click at [617, 463] on textarea "Circle of Support Child Advocacy Center is hosting our f3rd annual “Rock Out [M…" at bounding box center [726, 442] width 469 height 85
drag, startPoint x: 666, startPoint y: 461, endPoint x: 555, endPoint y: 458, distance: 110.7
click at [555, 458] on textarea "Circle of Support Child Advocacy Center is hosting our f3rd annual “Rock Out [M…" at bounding box center [726, 442] width 469 height 85
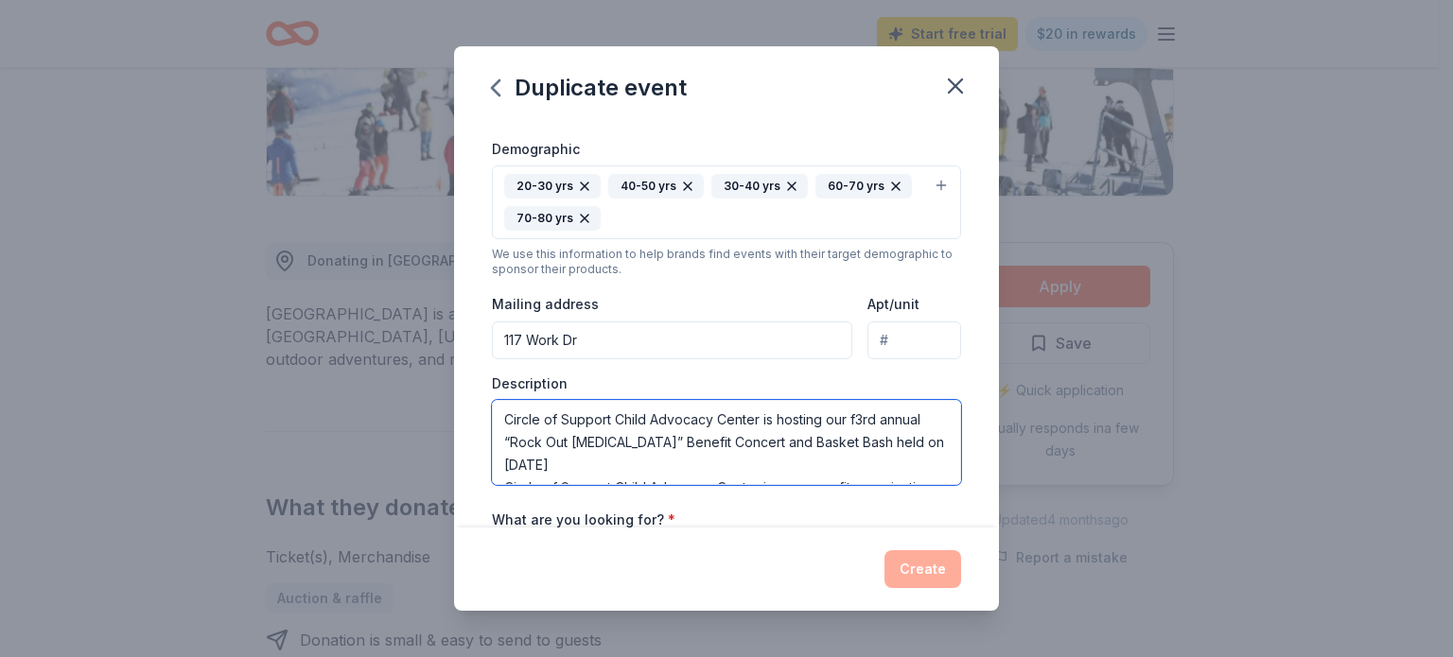
type textarea "Circle of Support Child Advocacy Center is hosting our f3rd annual “Rock Out [M…"
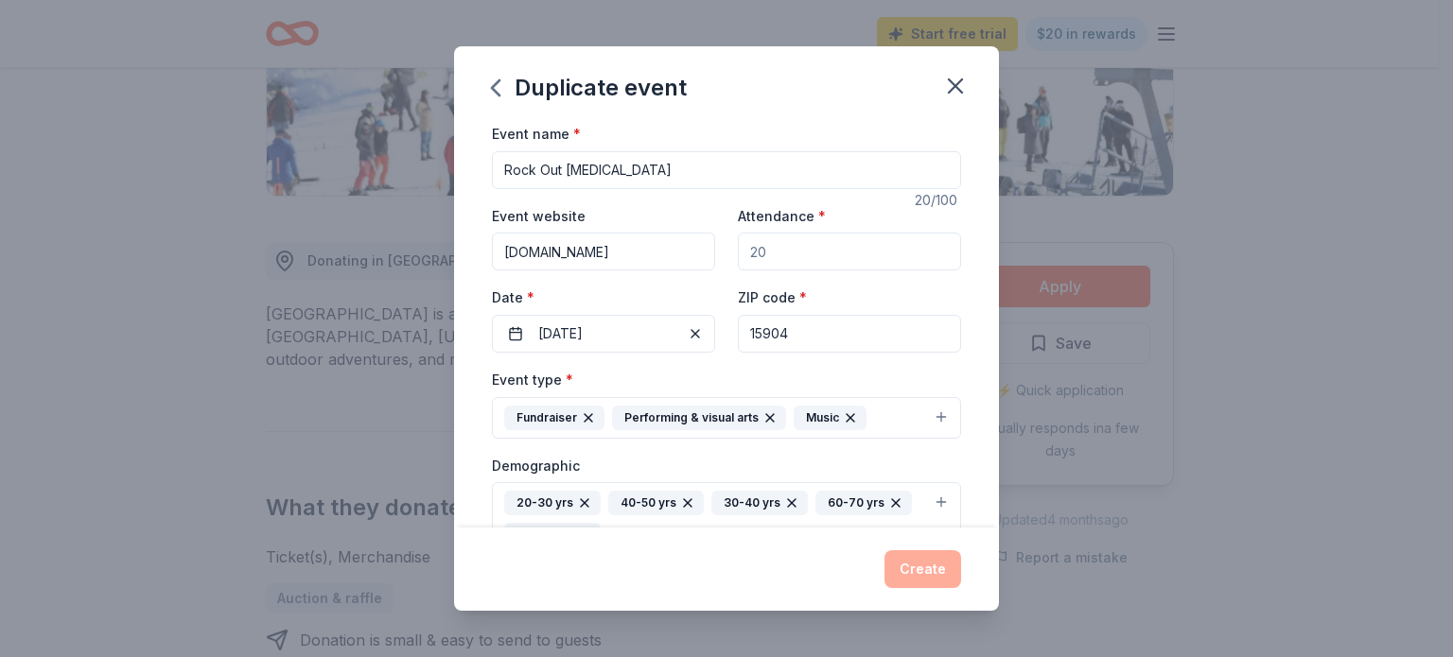
click at [785, 264] on input "Attendance *" at bounding box center [849, 252] width 223 height 38
type input "400"
click at [911, 569] on button "Create" at bounding box center [922, 570] width 77 height 38
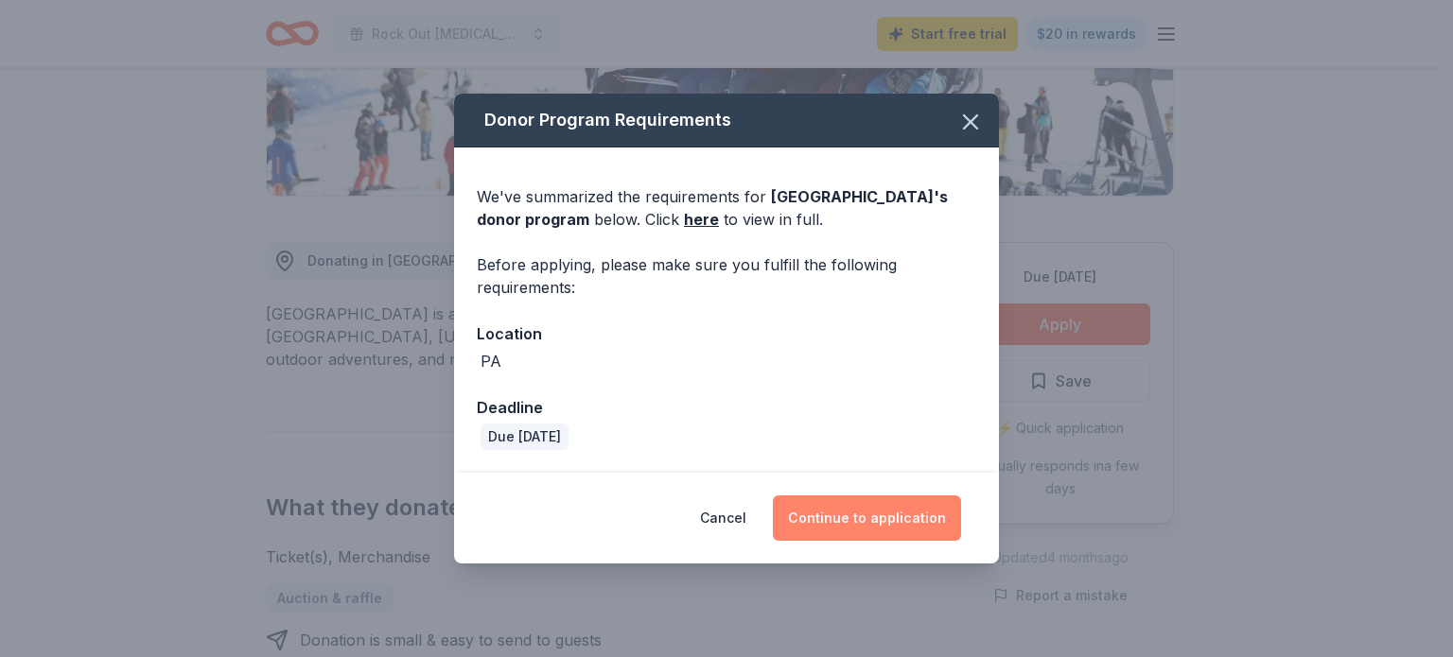
click at [873, 520] on button "Continue to application" at bounding box center [867, 518] width 188 height 45
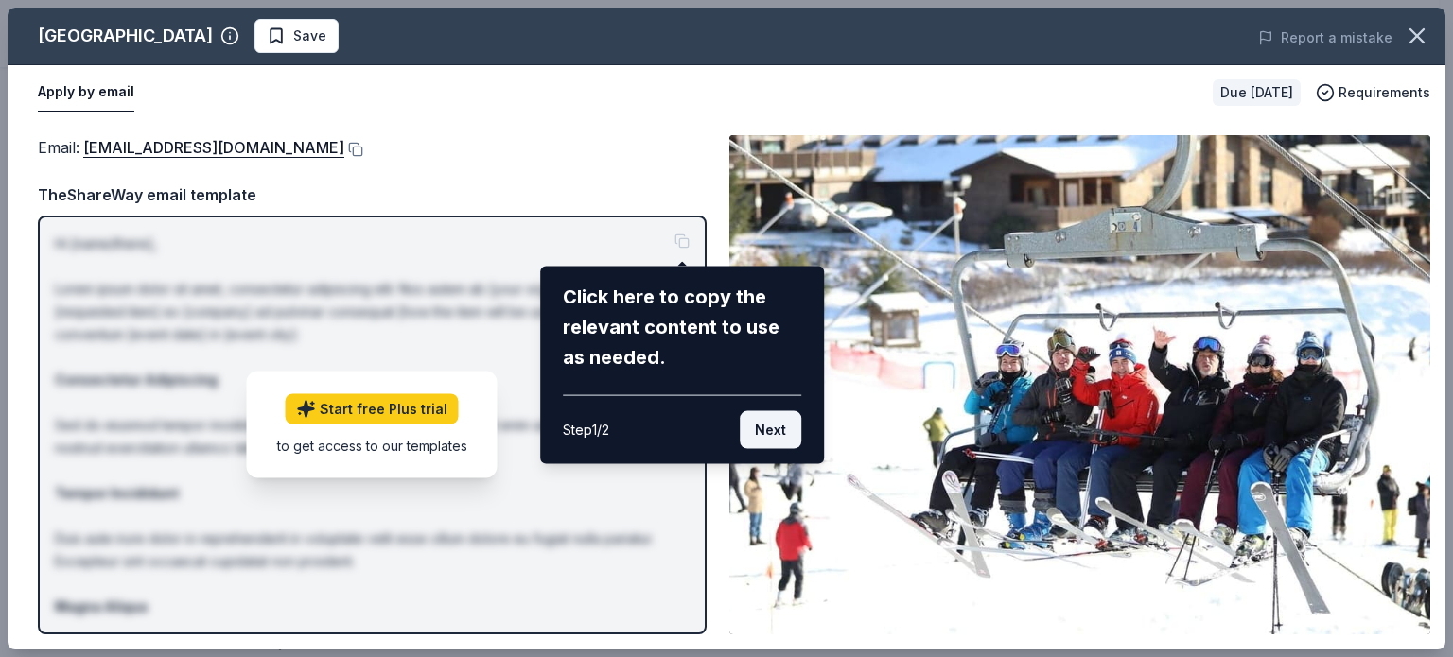
click at [776, 429] on button "Next" at bounding box center [770, 430] width 61 height 38
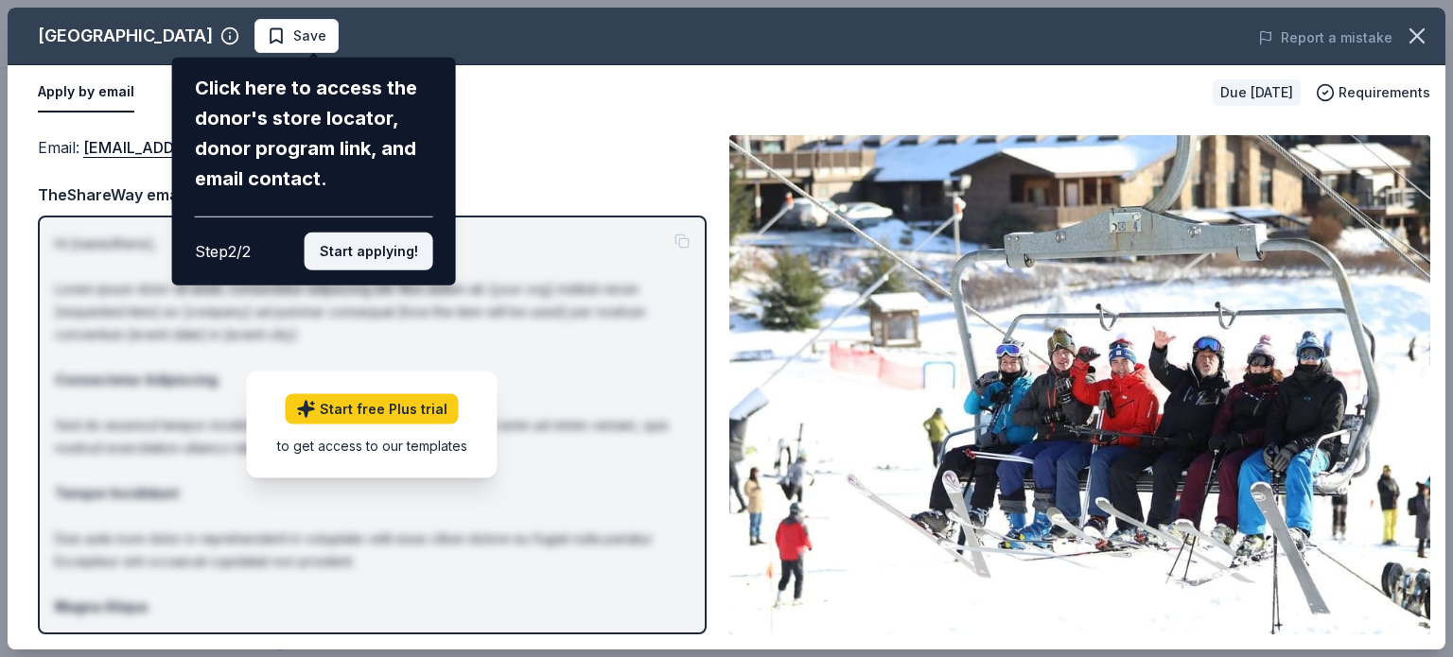
click at [395, 253] on button "Start applying!" at bounding box center [369, 252] width 129 height 38
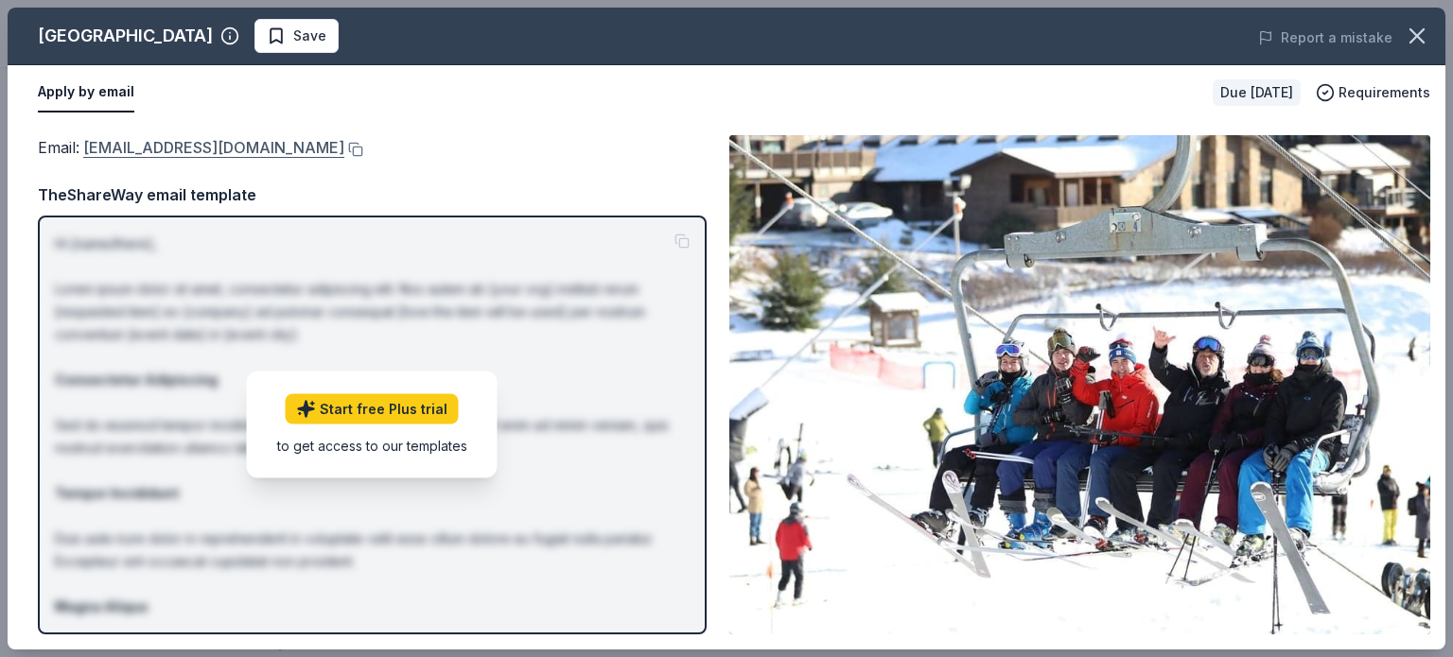
click at [269, 153] on link "[EMAIL_ADDRESS][DOMAIN_NAME]" at bounding box center [213, 147] width 261 height 25
click at [344, 149] on button at bounding box center [353, 149] width 19 height 15
